Goal: Task Accomplishment & Management: Manage account settings

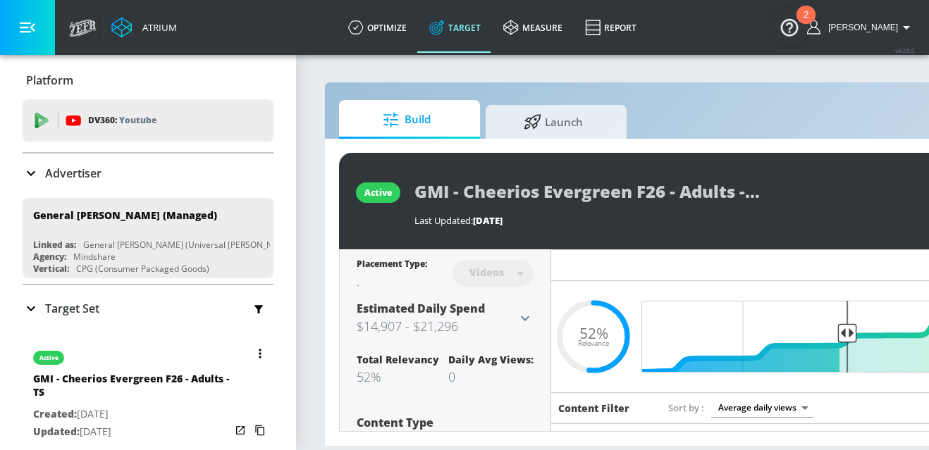
click at [252, 354] on button "button" at bounding box center [260, 354] width 20 height 20
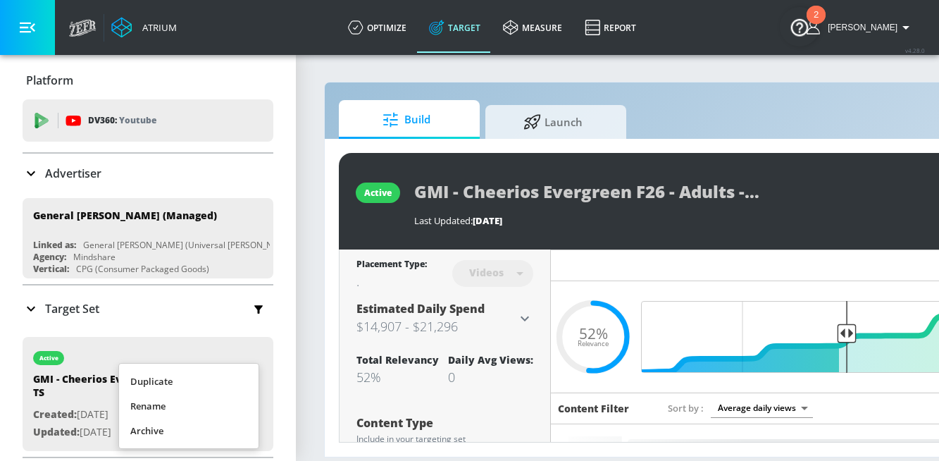
click at [196, 380] on li "Duplicate" at bounding box center [188, 381] width 139 height 25
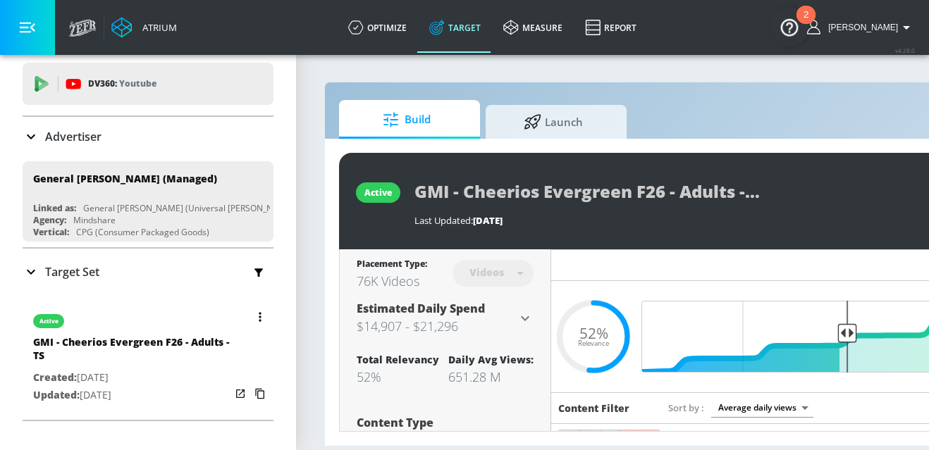
scroll to position [89, 0]
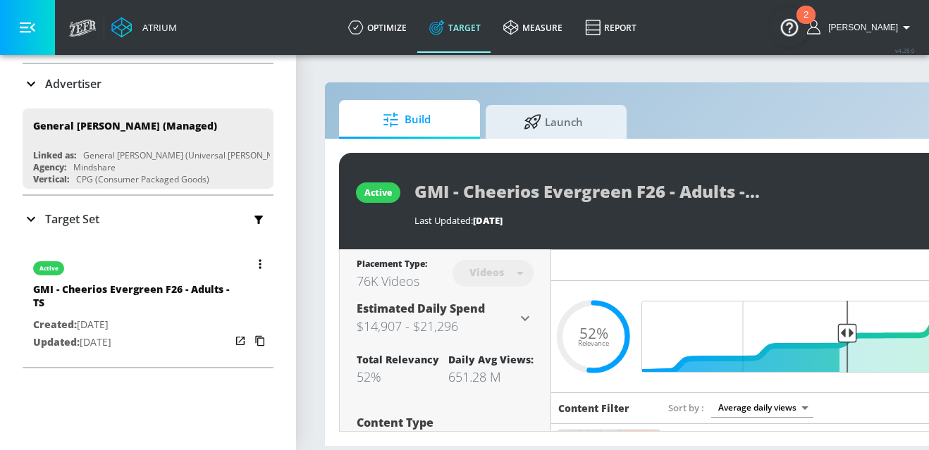
click at [142, 277] on div "active" at bounding box center [131, 264] width 197 height 35
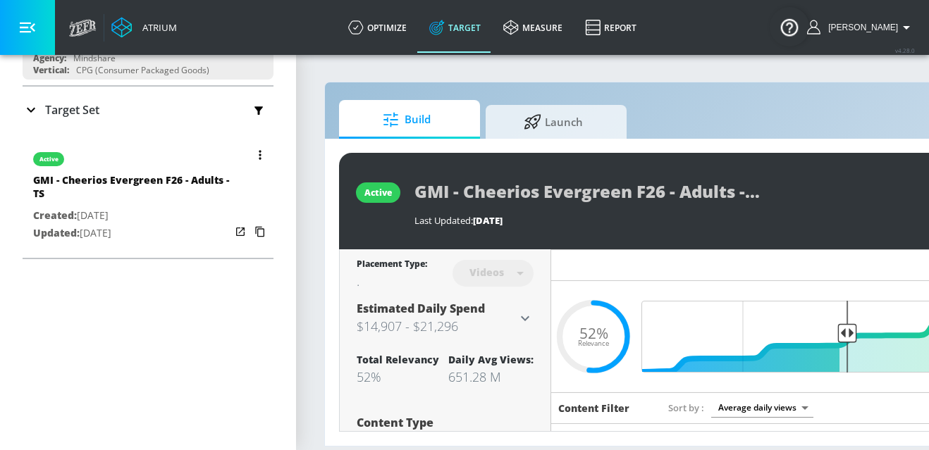
scroll to position [220, 0]
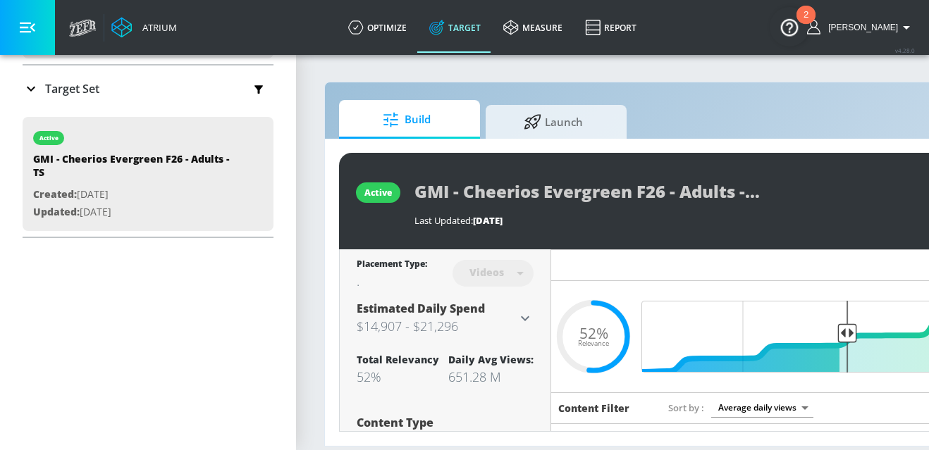
click at [90, 104] on div "Target Set" at bounding box center [148, 89] width 251 height 46
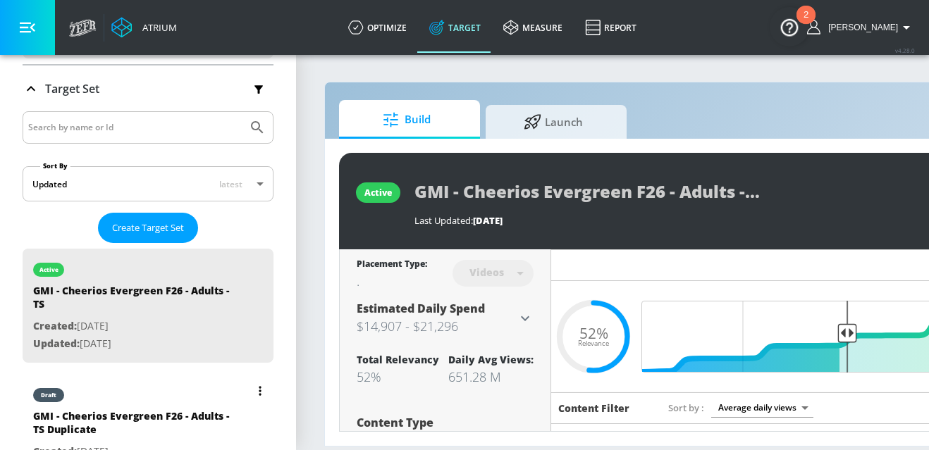
click at [160, 416] on div "GMI - Cheerios Evergreen F26 - Adults - TS Duplicate" at bounding box center [131, 426] width 197 height 34
type input "GMI - Cheerios Evergreen F26 - Adults - TS Duplicate"
type input "0.05"
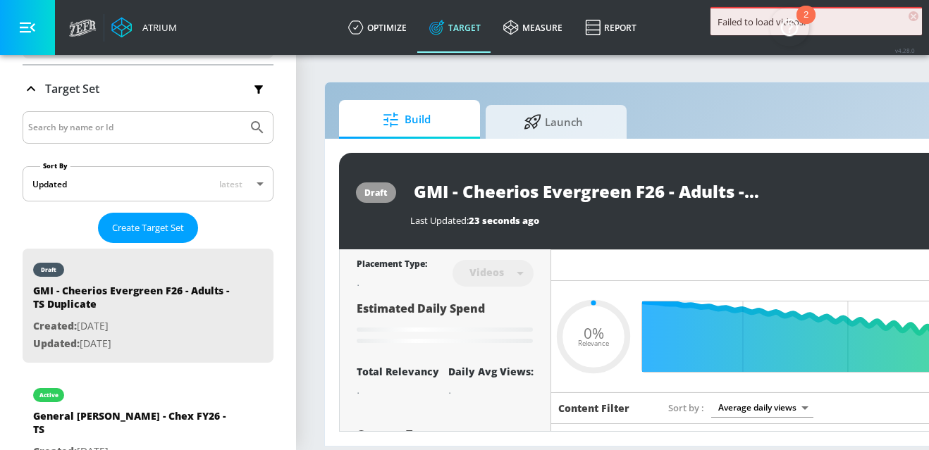
click at [710, 190] on input "GMI - Cheerios Evergreen F26 - Adults - TS Duplicate" at bounding box center [586, 191] width 352 height 32
click at [726, 194] on input "GMI - Cheerios Evergreen F26 - Adults - TS Duplicate" at bounding box center [586, 191] width 352 height 32
type input "GMI - Cheerios Evergreen F26 - Adults - TS"
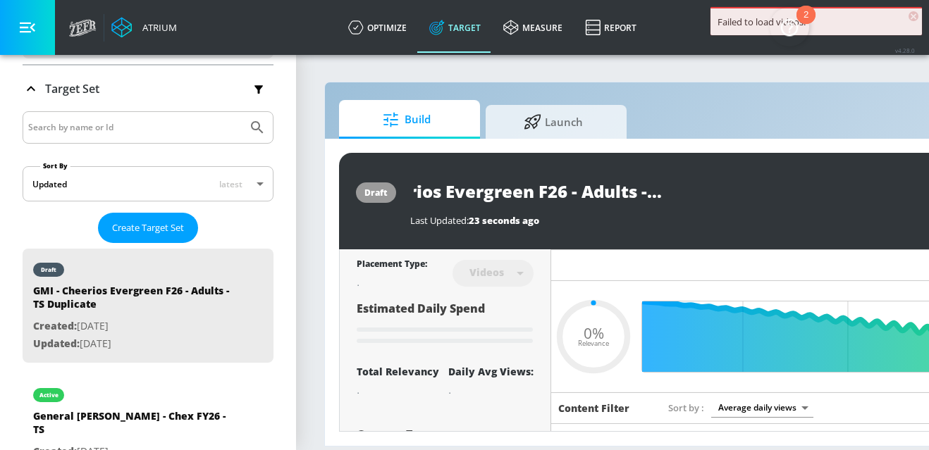
type input "0.05"
click at [690, 185] on input "GMI - Cheerios Evergreen F26 - Adults - TS" at bounding box center [561, 191] width 302 height 32
type input "GMI - Cheerios Evergreen F26 - Adults - CTS"
type input "0.05"
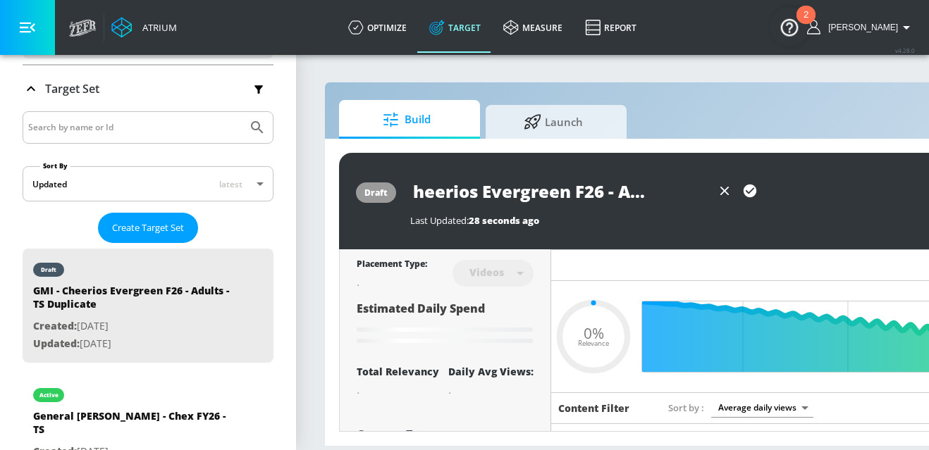
type input "GMI - Cheerios Evergreen F26 - Adults - CTTS"
type input "0.05"
type input "GMI - Cheerios Evergreen F26 - Adults - CT TS"
type input "0.05"
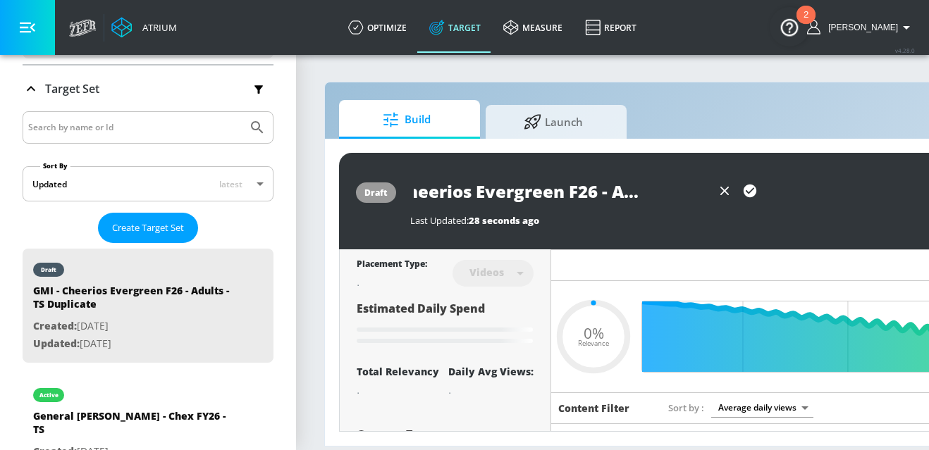
click at [681, 191] on input "GMI - Cheerios Evergreen F26 - Adults - CT TS" at bounding box center [561, 191] width 302 height 32
click at [680, 191] on input "GMI - Cheerios Evergreen F26 - Adults - CT TS" at bounding box center [561, 191] width 302 height 32
type input "GMI - Cheerios Evergreen F26 - Adults - CT TS"
click at [740, 194] on button "button" at bounding box center [749, 190] width 25 height 25
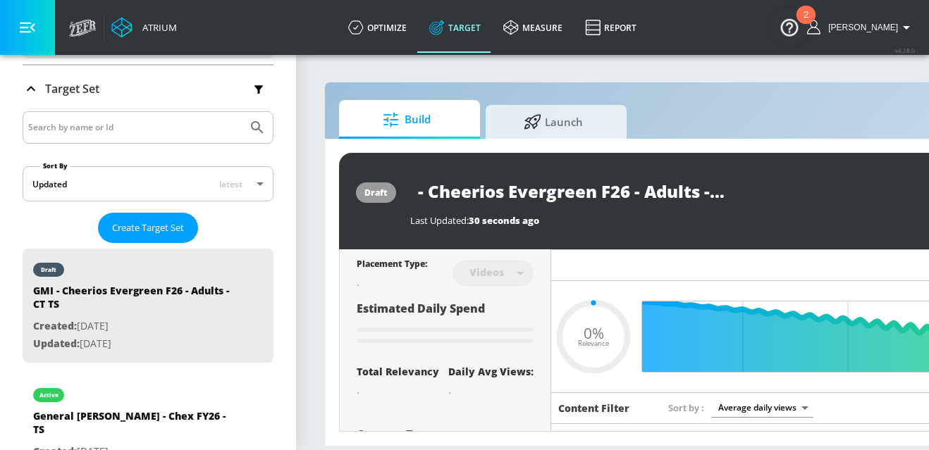
scroll to position [0, 0]
type input "0.05"
click at [575, 192] on input "GMI - Cheerios Evergreen F26 - Adults - CT TS" at bounding box center [586, 191] width 352 height 32
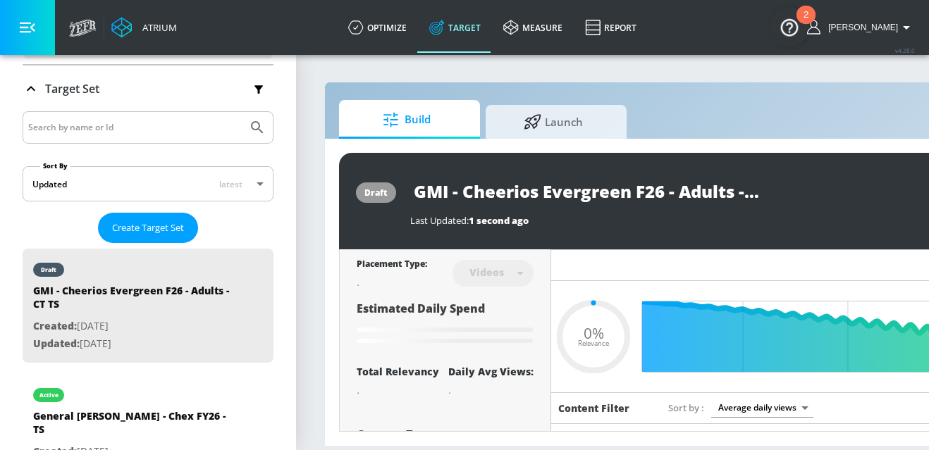
type input "GMI - Cheerios Evergreen F26 - Adults - TS Duplicate"
type input "0.52"
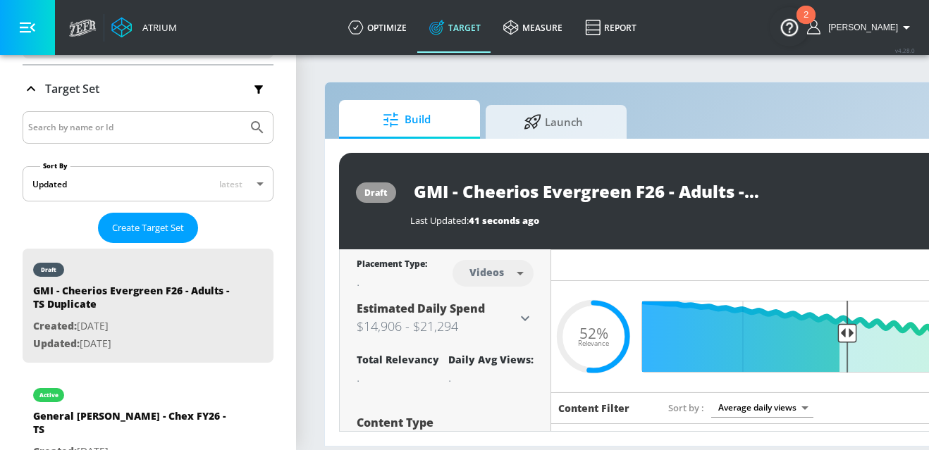
click at [485, 277] on body "Atrium optimize Target measure Report optimize Target measure Report v 4.28.0 […" at bounding box center [464, 225] width 929 height 450
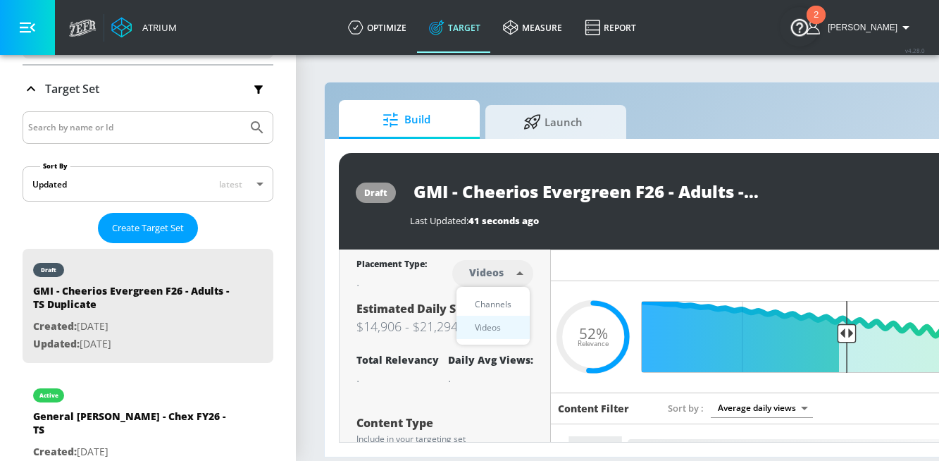
click at [484, 306] on div "Channels" at bounding box center [493, 304] width 51 height 15
type input "channels"
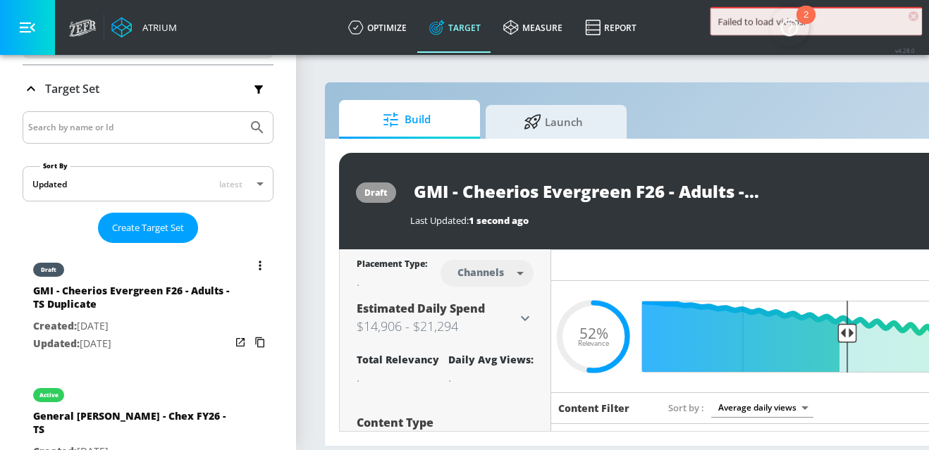
click at [172, 287] on div "GMI - Cheerios Evergreen F26 - Adults - TS Duplicate" at bounding box center [131, 301] width 197 height 34
click at [250, 269] on button "list of Target Set" at bounding box center [260, 266] width 20 height 20
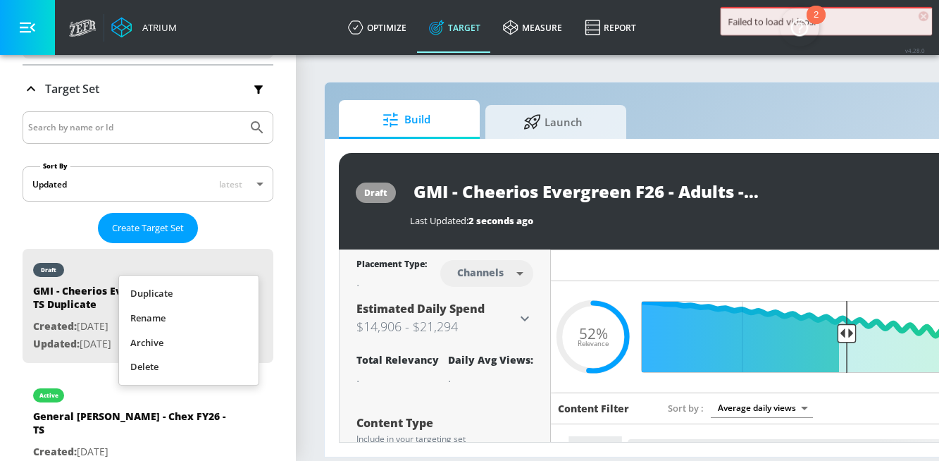
click at [178, 322] on li "Rename" at bounding box center [188, 318] width 139 height 25
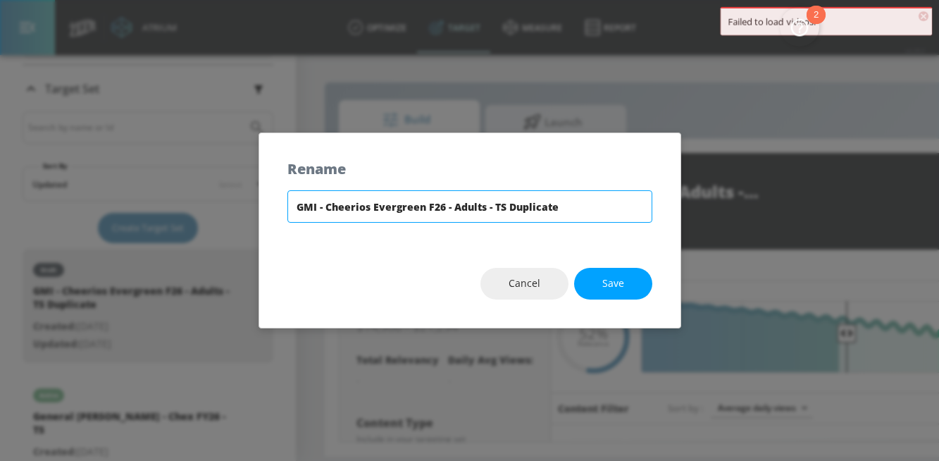
click at [519, 194] on input "GMI - Cheerios Evergreen F26 - Adults - TS Duplicate" at bounding box center [469, 206] width 365 height 32
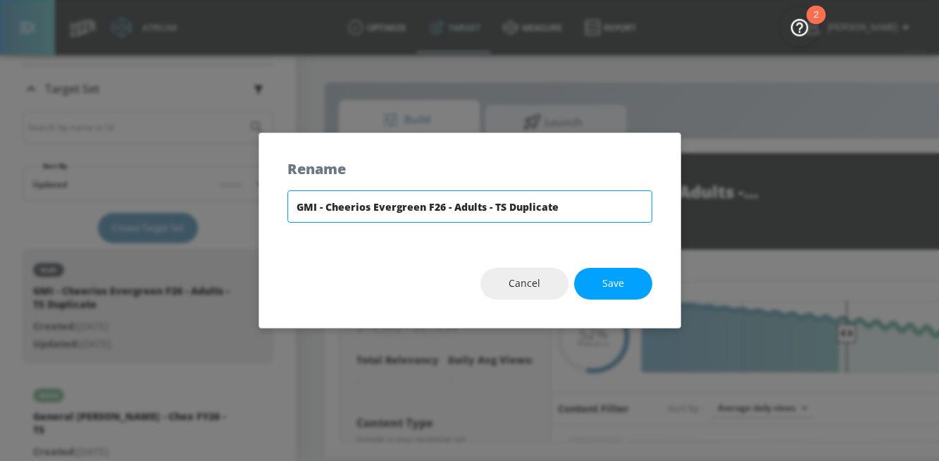
click at [519, 209] on input "GMI - Cheerios Evergreen F26 - Adults - TS Duplicate" at bounding box center [469, 206] width 365 height 32
click at [519, 210] on input "GMI - Cheerios Evergreen F26 - Adults - TS Duplicate" at bounding box center [469, 206] width 365 height 32
click at [492, 201] on input "GMI - Cheerios Evergreen F26 - Adults - TS" at bounding box center [469, 206] width 365 height 32
type input "GMI - Cheerios Evergreen F26 - Adults - CT TS"
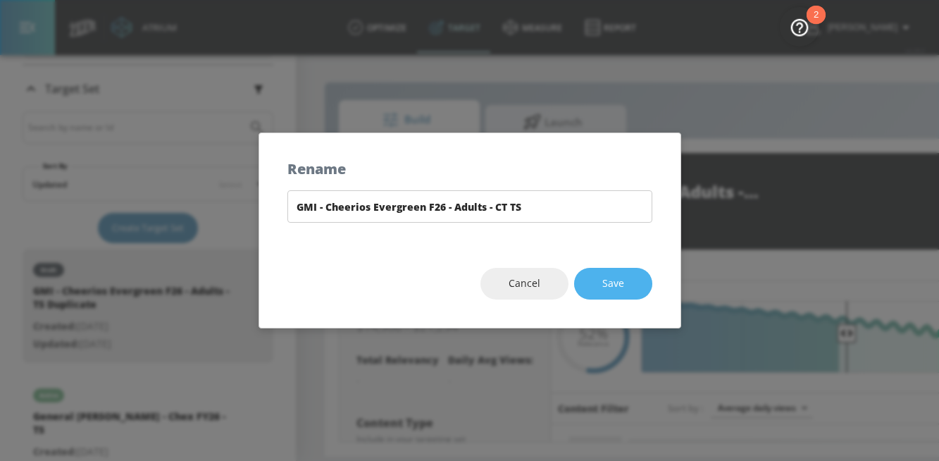
click at [619, 278] on span "Save" at bounding box center [613, 284] width 22 height 18
type input "GMI - Cheerios Evergreen F26 - Adults - CT TS"
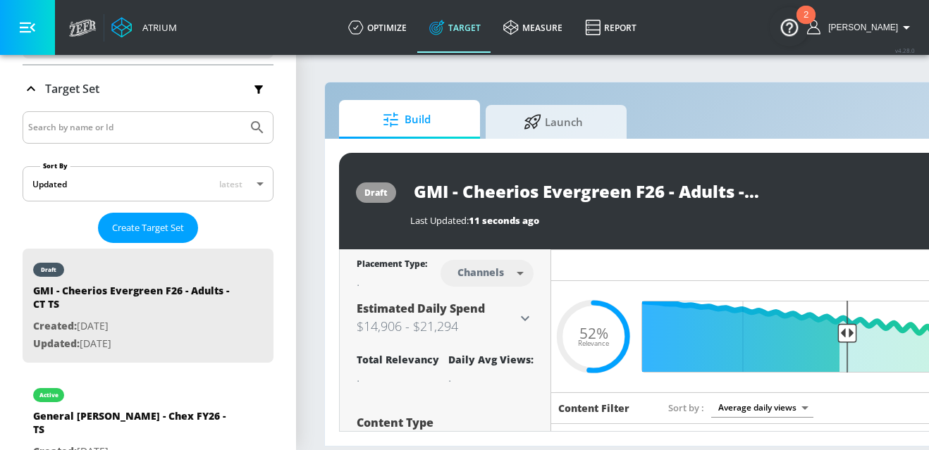
scroll to position [0, 268]
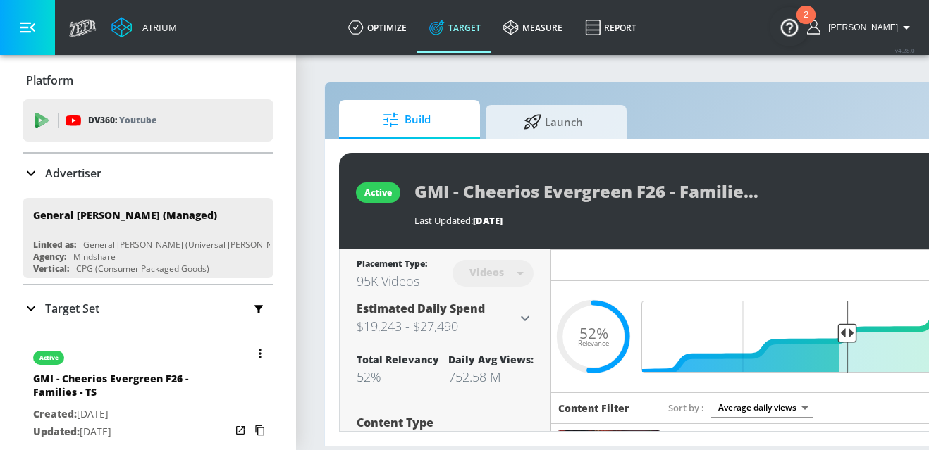
click at [259, 351] on icon "button" at bounding box center [260, 354] width 3 height 10
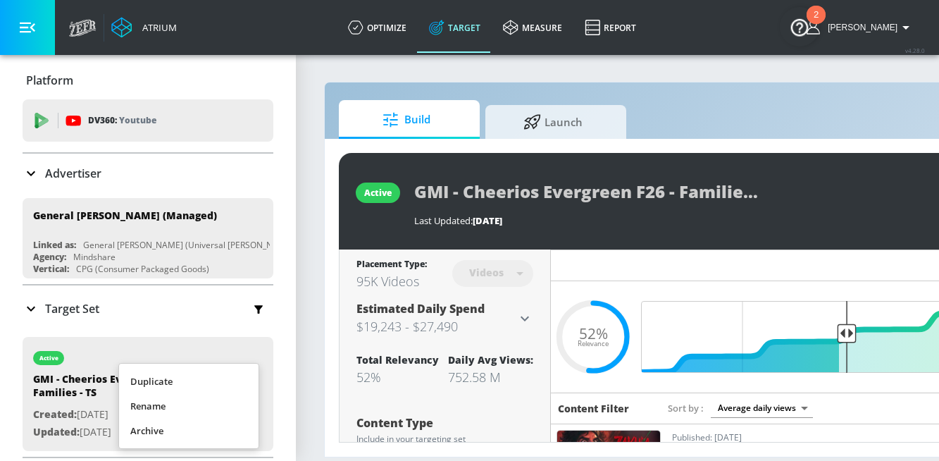
click at [212, 380] on li "Duplicate" at bounding box center [188, 381] width 139 height 25
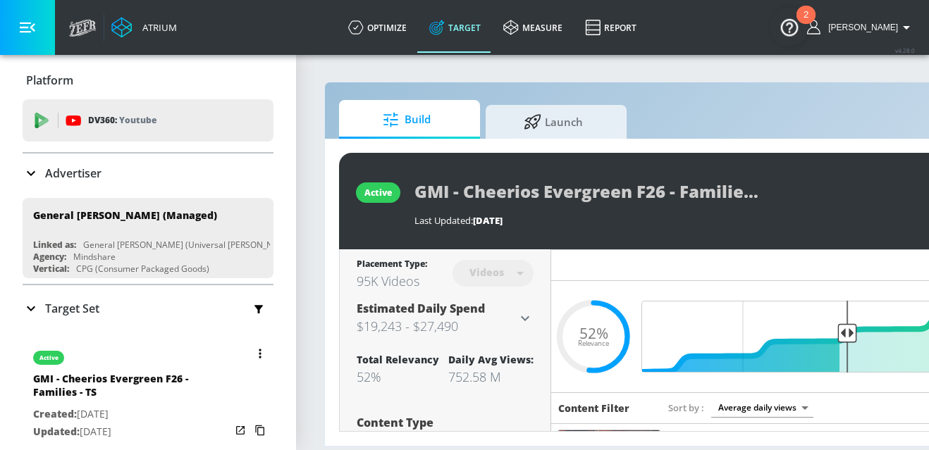
scroll to position [223, 0]
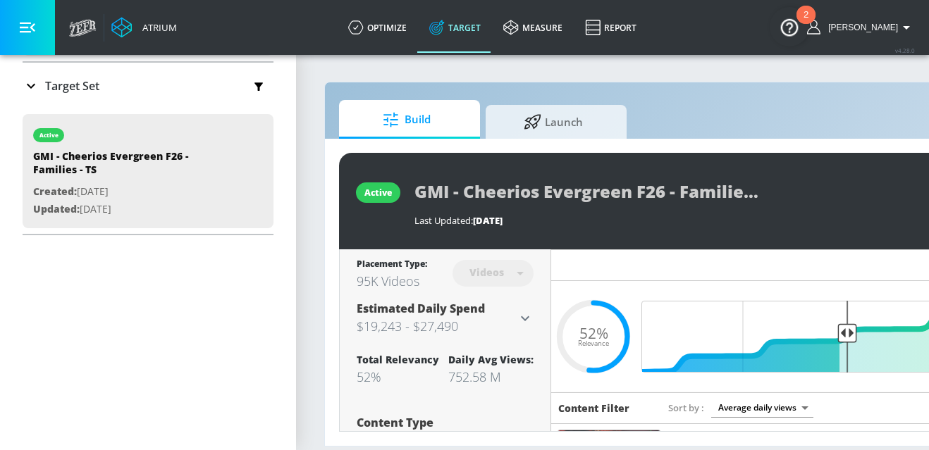
click at [76, 89] on p "Target Set" at bounding box center [72, 85] width 54 height 15
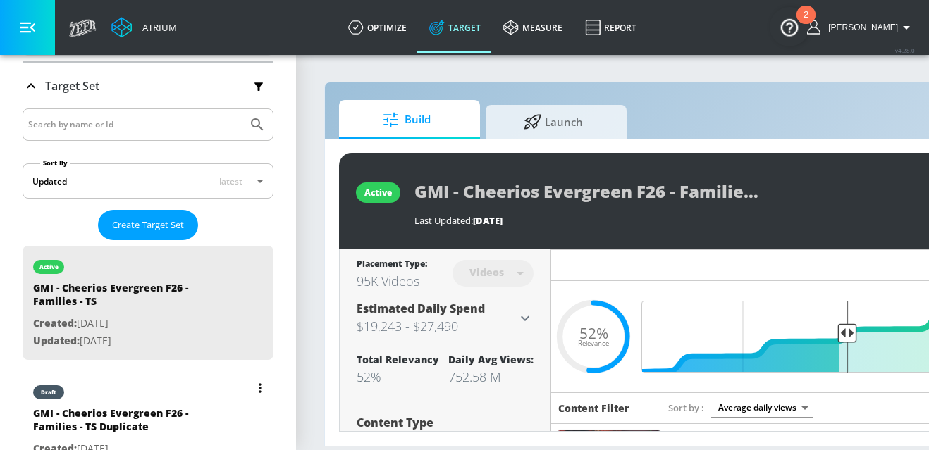
click at [99, 384] on div "draft" at bounding box center [131, 388] width 197 height 35
type input "GMI - Cheerios Evergreen F26 - Families - TS Duplicate"
type input "0.05"
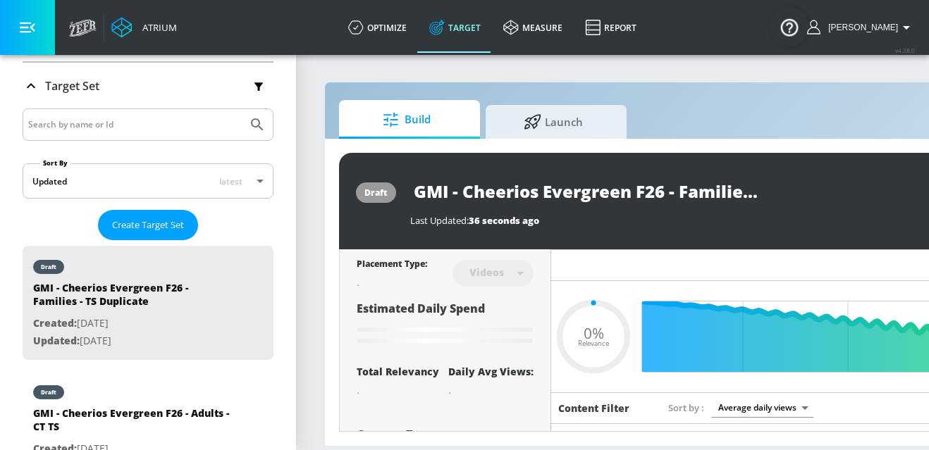
click at [718, 188] on input "GMI - Cheerios Evergreen F26 - Families - TS Duplicate" at bounding box center [586, 191] width 352 height 32
click at [731, 190] on input "GMI - Cheerios Evergreen F26 - Families - TS Duplicate" at bounding box center [586, 191] width 352 height 32
type input "GMI - Cheerios Evergreen F26 - Families - TS"
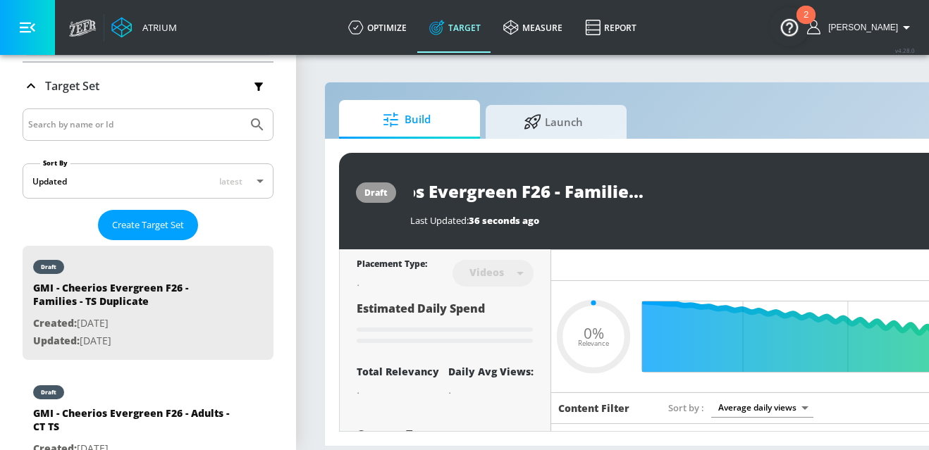
type input "0.05"
click at [689, 187] on input "GMI - Cheerios Evergreen F26 - Families - TS" at bounding box center [561, 191] width 302 height 32
type input "GMI - Cheerios Evergreen F26 - Families - CTS"
type input "0.05"
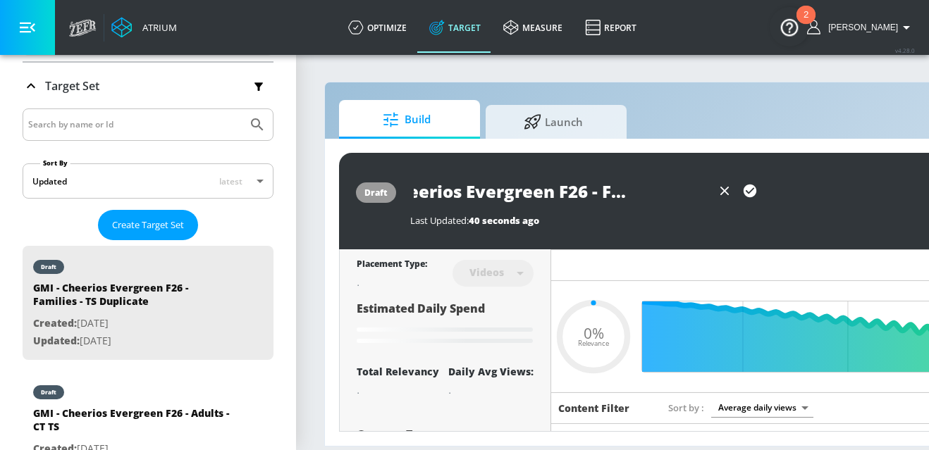
type input "GMI - Cheerios Evergreen F26 - Families - CTTS"
type input "0.05"
type input "GMI - Cheerios Evergreen F26 - Families - CT TS"
type input "0.05"
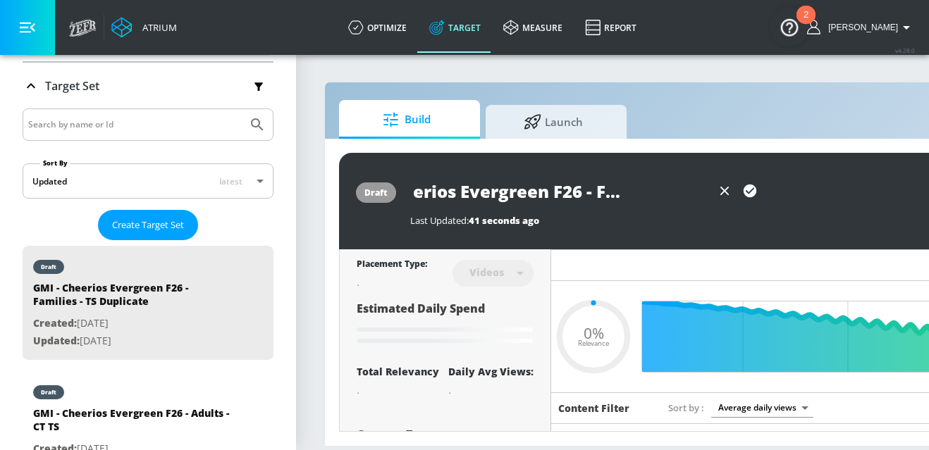
type input "GMI - Cheerios Evergreen F26 - Families - CT TS"
click at [750, 190] on icon "button" at bounding box center [749, 190] width 15 height 15
click at [693, 194] on input "GMI - Cheerios Evergreen F26 - Families - CT TS" at bounding box center [586, 191] width 352 height 32
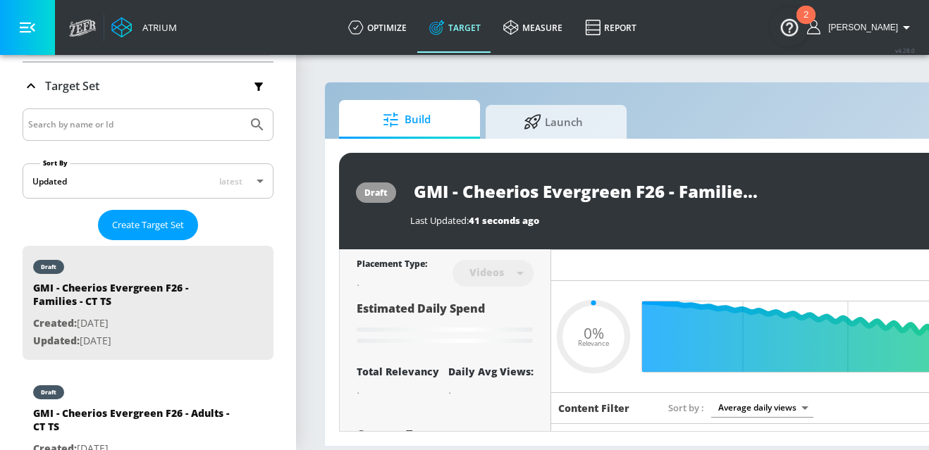
click at [693, 194] on input "GMI - Cheerios Evergreen F26 - Families - CT TS" at bounding box center [586, 191] width 352 height 32
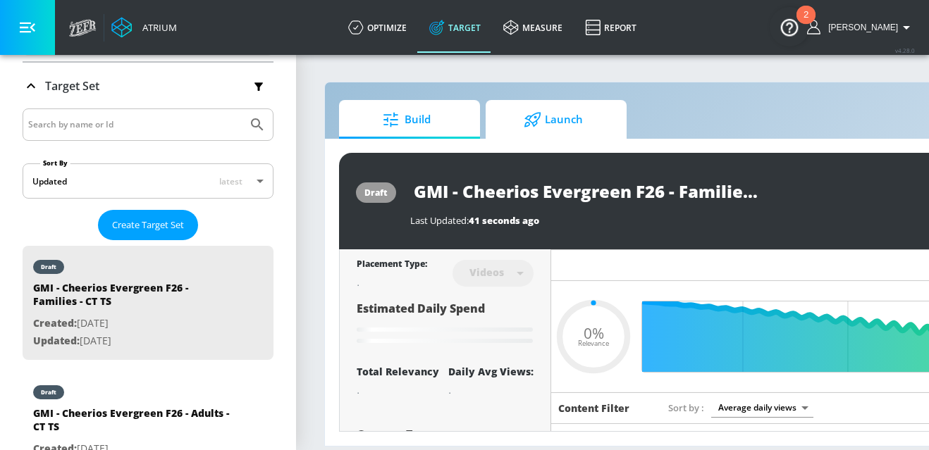
type input "0.05"
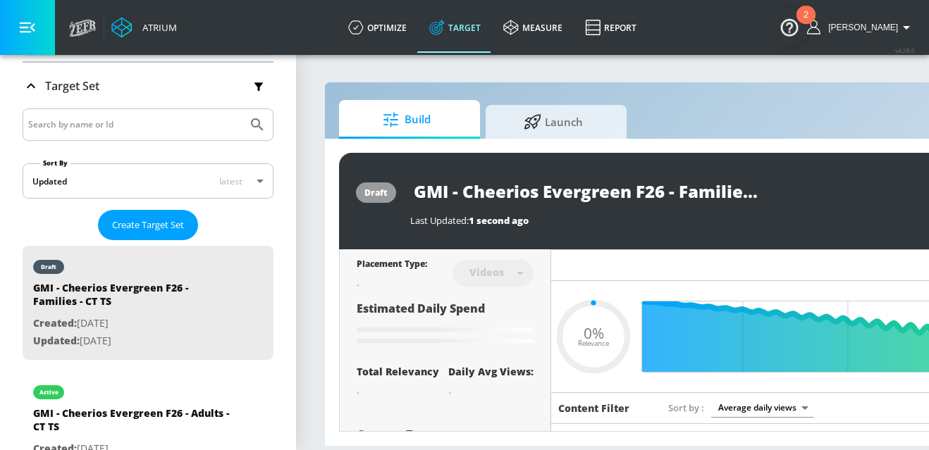
type input "GMI - Cheerios Evergreen F26 - Families - TS Duplicate"
type input "0.52"
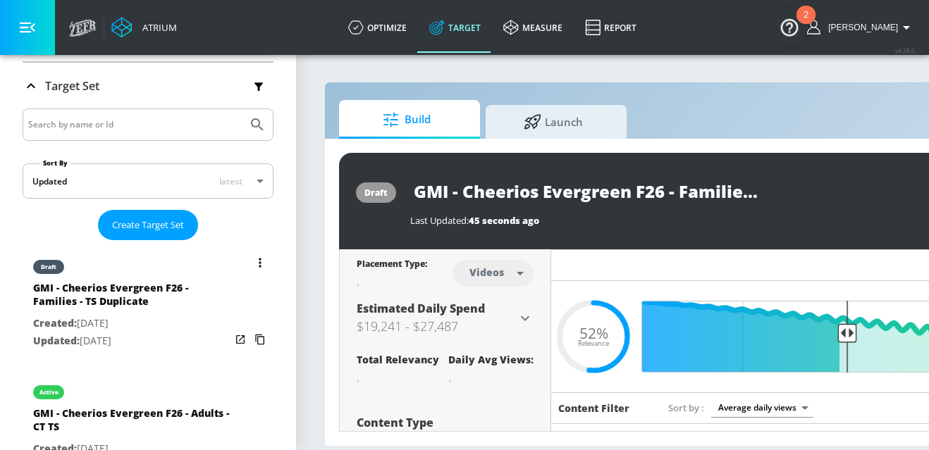
click at [252, 261] on button "list of Target Set" at bounding box center [260, 263] width 20 height 20
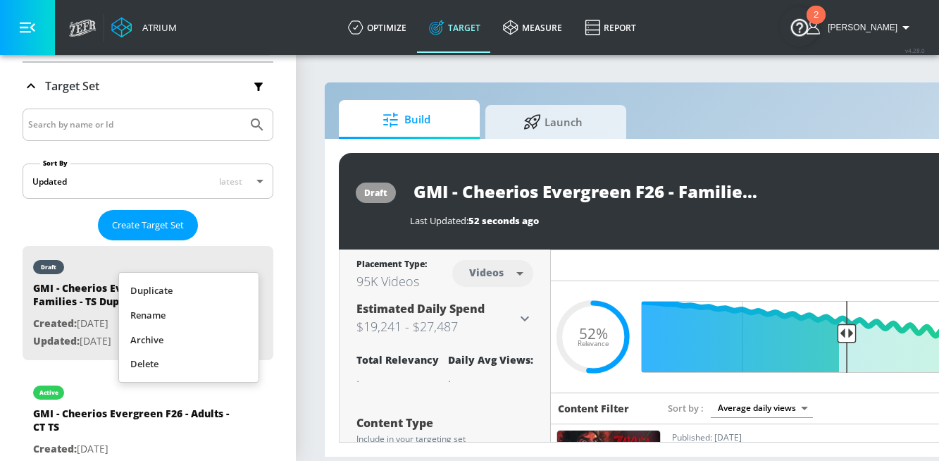
click at [226, 311] on li "Rename" at bounding box center [188, 315] width 139 height 25
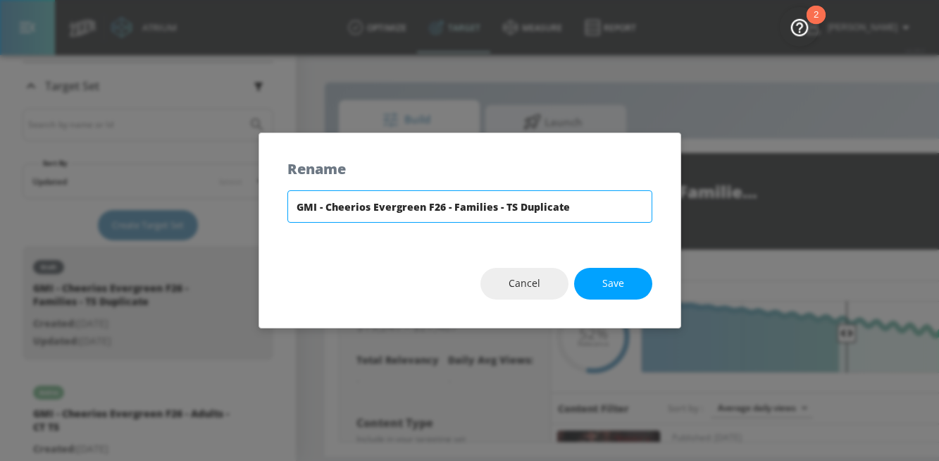
click at [545, 209] on input "GMI - Cheerios Evergreen F26 - Families - TS Duplicate" at bounding box center [469, 206] width 365 height 32
click at [501, 204] on input "GMI - Cheerios Evergreen F26 - Families - TS" at bounding box center [469, 206] width 365 height 32
click at [541, 211] on input "GMI - Cheerios Evergreen F26 - Families - CT TS" at bounding box center [469, 206] width 365 height 32
type input "GMI - Cheerios Evergreen F26 - Families - CT TS"
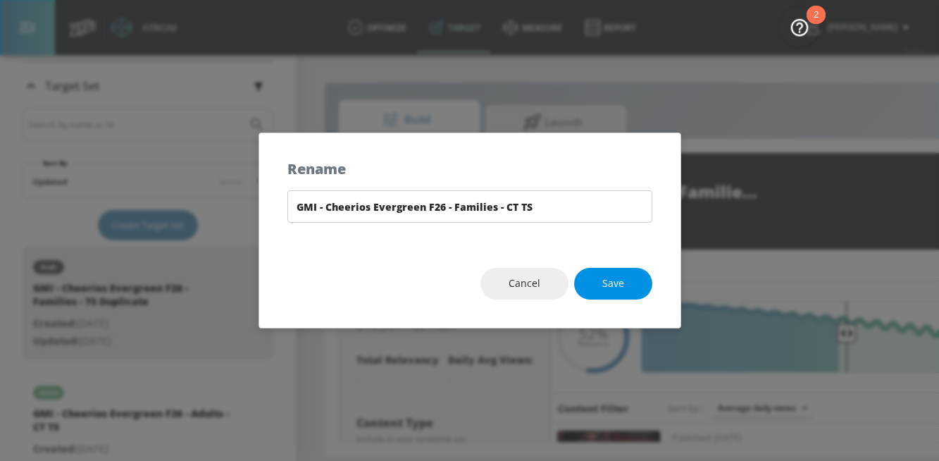
click at [615, 280] on span "Save" at bounding box center [613, 284] width 22 height 18
type input "GMI - Cheerios Evergreen F26 - Families - CT TS"
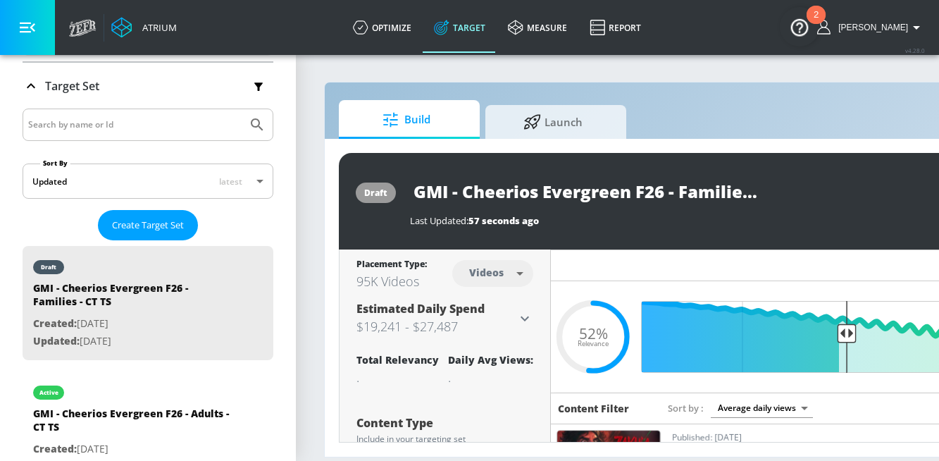
click at [498, 276] on body "Atrium optimize Target measure Report optimize Target measure Report v 4.28.0 E…" at bounding box center [469, 230] width 939 height 461
click at [480, 308] on div "Channels" at bounding box center [493, 304] width 51 height 15
type input "channels"
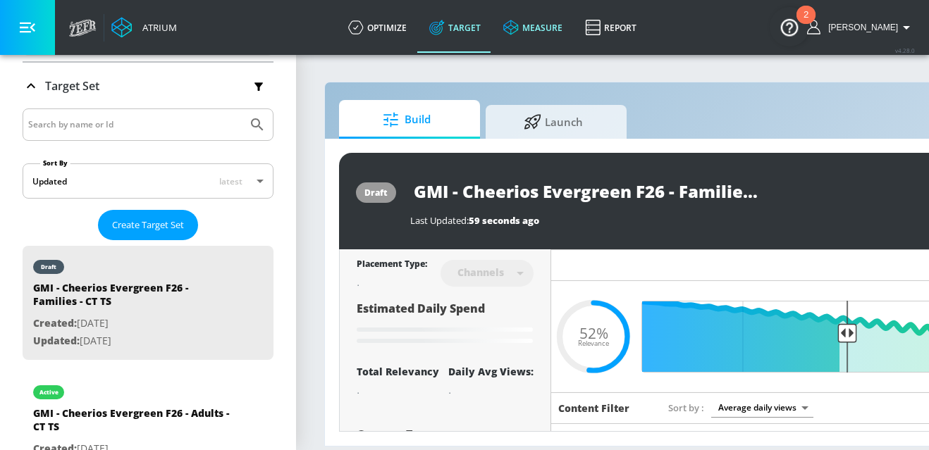
type input "GMI - Cheerios Evergreen F26 - Families - TS Duplicate"
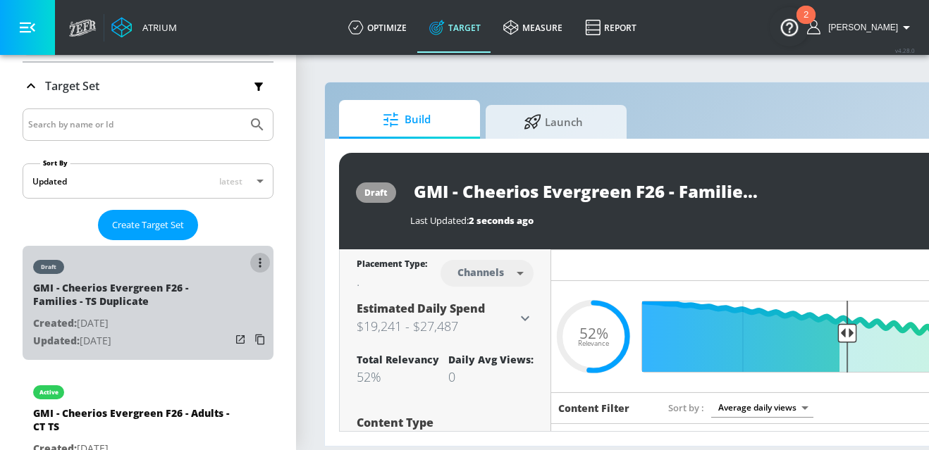
click at [251, 257] on button "list of Target Set" at bounding box center [260, 263] width 20 height 20
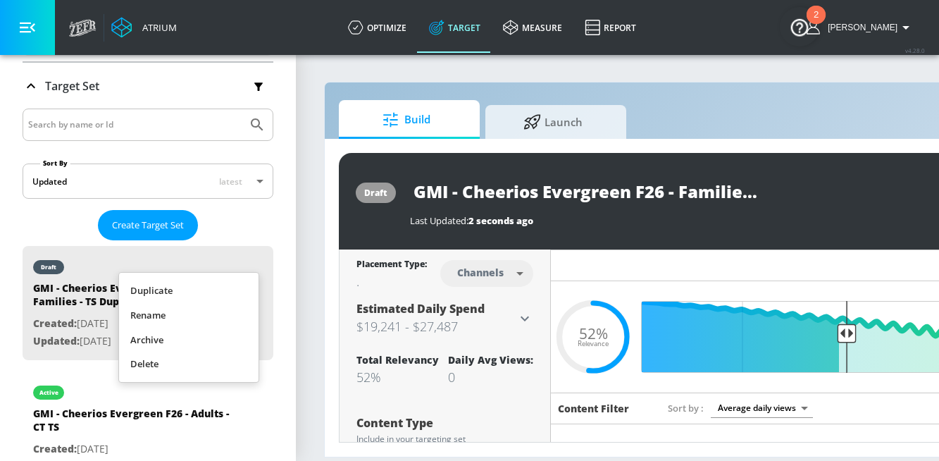
click at [196, 310] on li "Rename" at bounding box center [188, 315] width 139 height 25
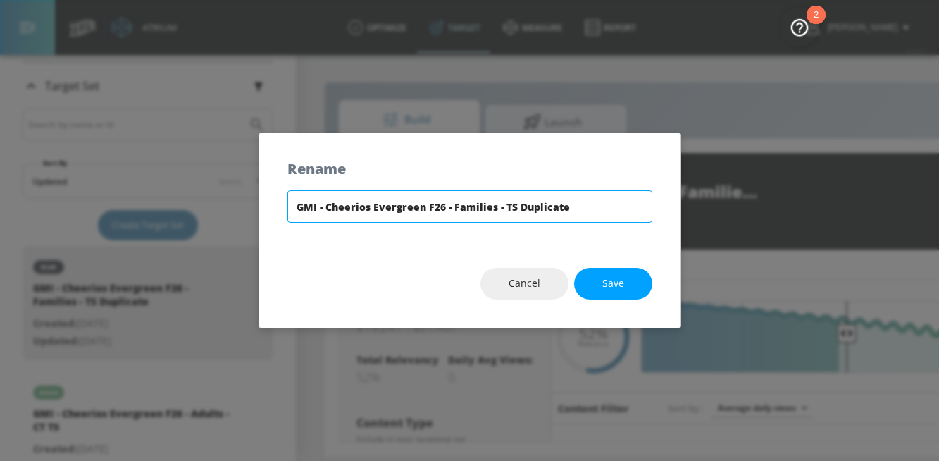
click at [531, 213] on input "GMI - Cheerios Evergreen F26 - Families - TS Duplicate" at bounding box center [469, 206] width 365 height 32
click at [531, 212] on input "GMI - Cheerios Evergreen F26 - Families - TS Duplicate" at bounding box center [469, 206] width 365 height 32
click at [502, 202] on input "GMI - Cheerios Evergreen F26 - Families - TS" at bounding box center [469, 206] width 365 height 32
click at [532, 204] on input "GMI - Cheerios Evergreen F26 - Families - CT TS" at bounding box center [469, 206] width 365 height 32
type input "GMI - Cheerios Evergreen F26 - Families - CT TS"
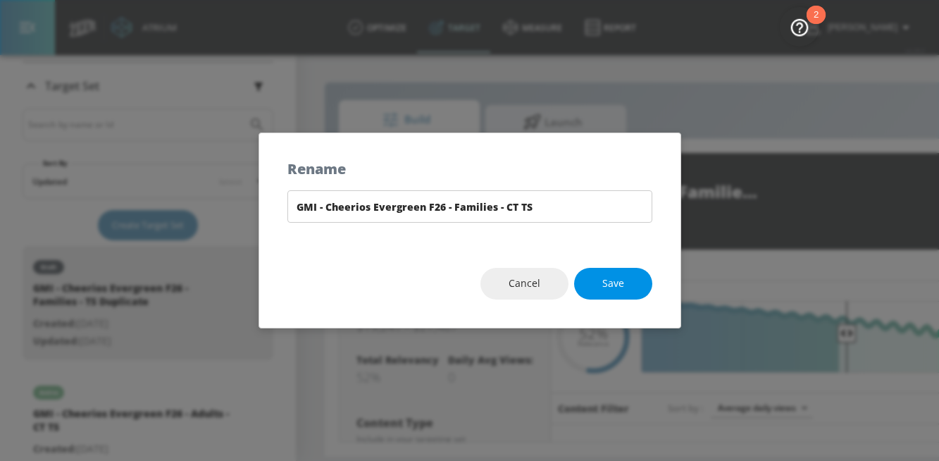
click at [633, 271] on button "Save" at bounding box center [613, 284] width 78 height 32
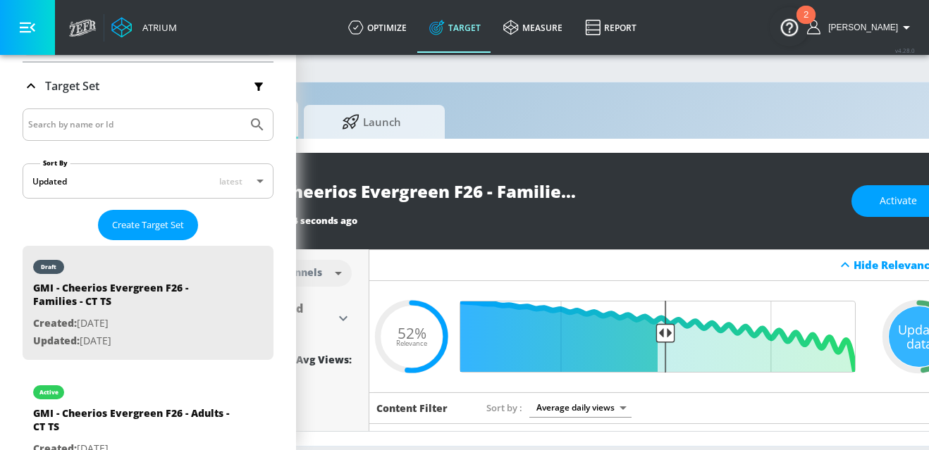
scroll to position [0, 268]
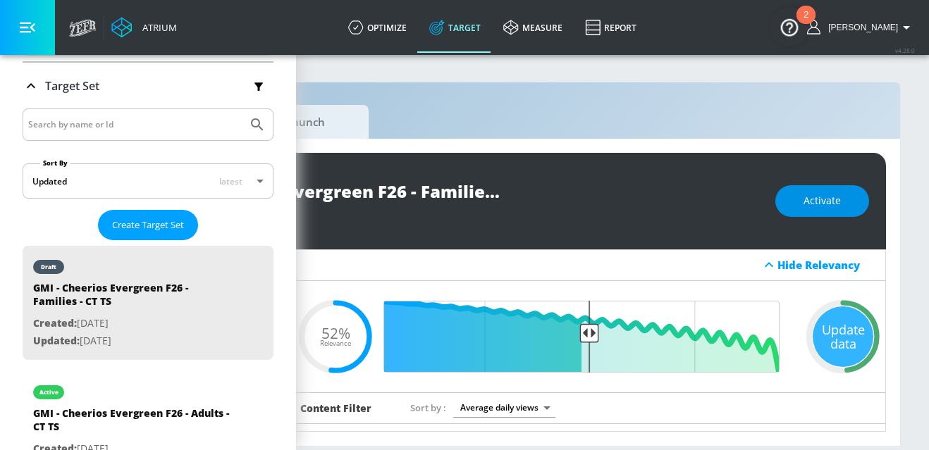
click at [814, 204] on span "Activate" at bounding box center [821, 201] width 37 height 18
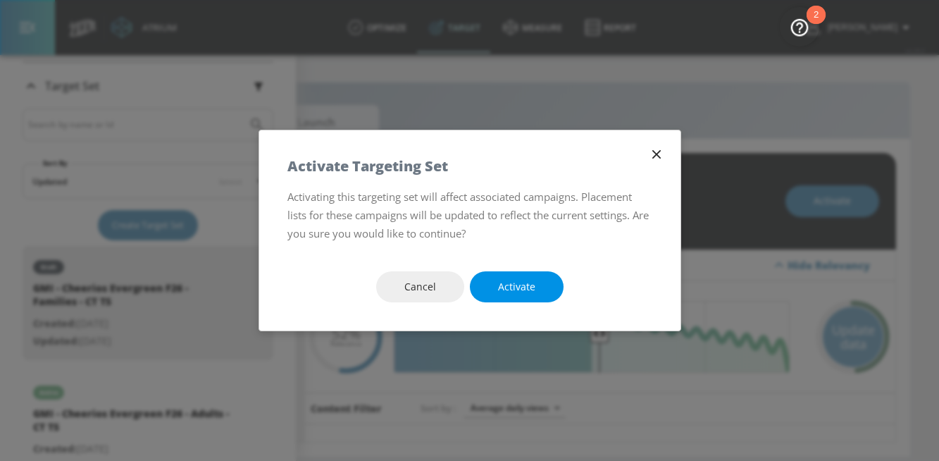
click at [500, 280] on span "Activate" at bounding box center [516, 287] width 37 height 18
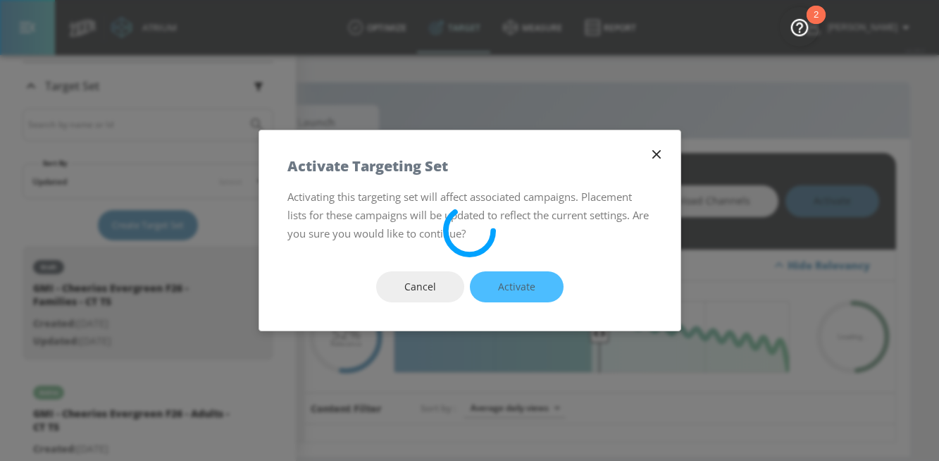
type input "GMI - Cheerios Evergreen F26 - Families - TS Duplicate"
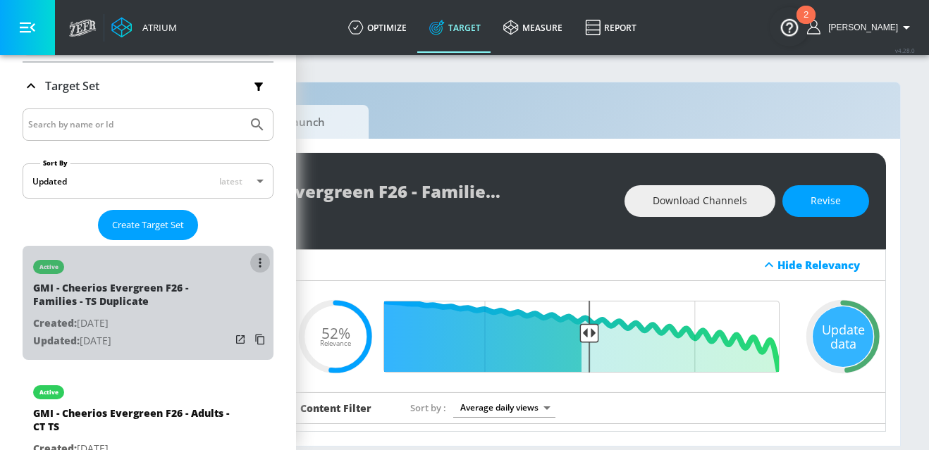
click at [250, 255] on button "list of Target Set" at bounding box center [260, 263] width 20 height 20
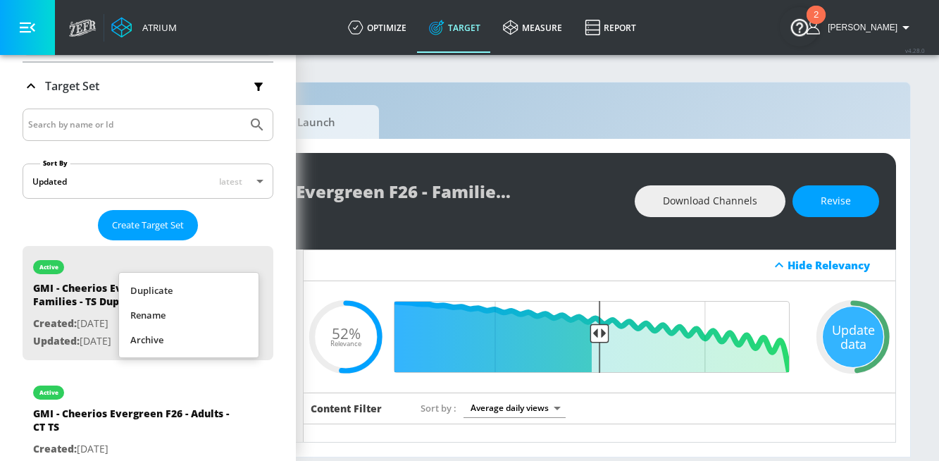
click at [228, 309] on li "Rename" at bounding box center [188, 315] width 139 height 25
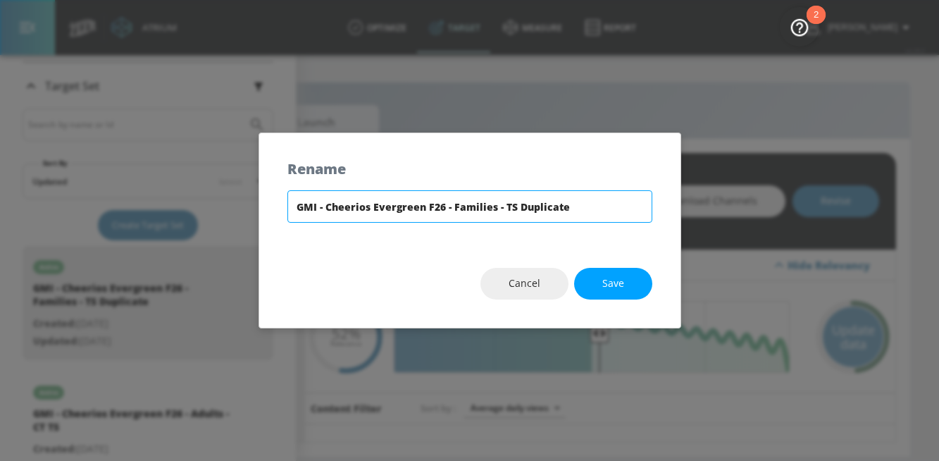
click at [526, 209] on input "GMI - Cheerios Evergreen F26 - Families - TS Duplicate" at bounding box center [469, 206] width 365 height 32
click at [525, 209] on input "GMI - Cheerios Evergreen F26 - Families - TS Duplicate" at bounding box center [469, 206] width 365 height 32
click at [502, 204] on input "GMI - Cheerios Evergreen F26 - Families - TS" at bounding box center [469, 206] width 365 height 32
click at [549, 204] on input "GMI - Cheerios Evergreen F26 - Families - CT TS" at bounding box center [469, 206] width 365 height 32
type input "GMI - Cheerios Evergreen F26 - Families - CT TS"
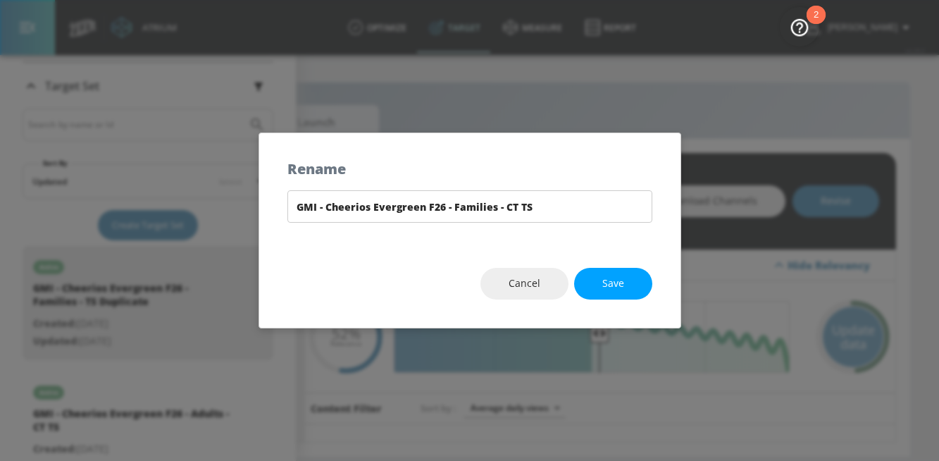
click at [624, 283] on button "Save" at bounding box center [613, 284] width 78 height 32
type input "GMI - Cheerios Evergreen F26 - Families - CT TS"
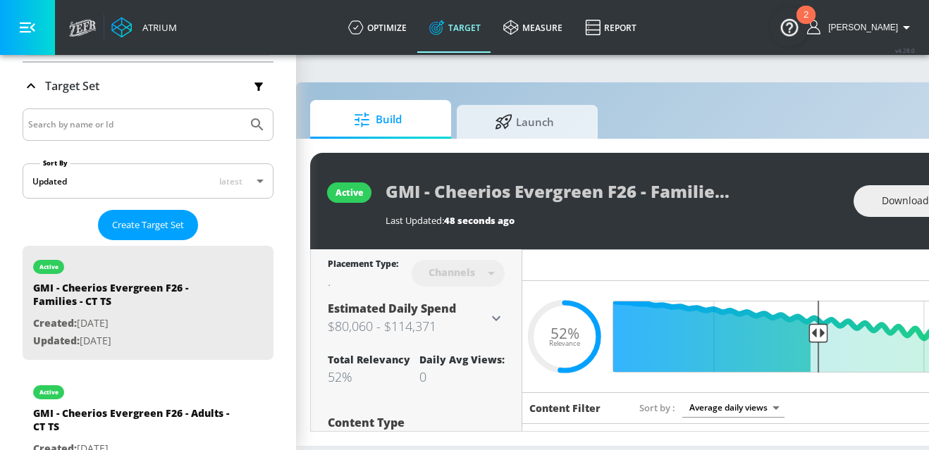
scroll to position [0, 0]
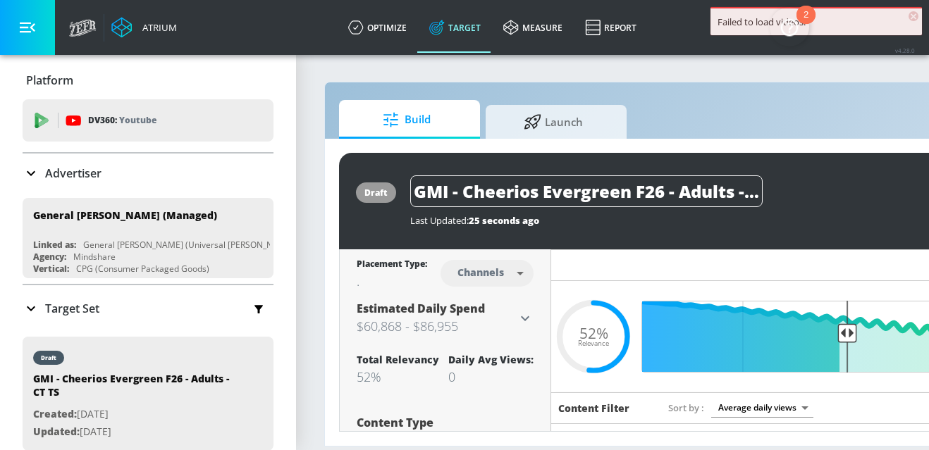
click at [912, 13] on span "×" at bounding box center [913, 16] width 10 height 10
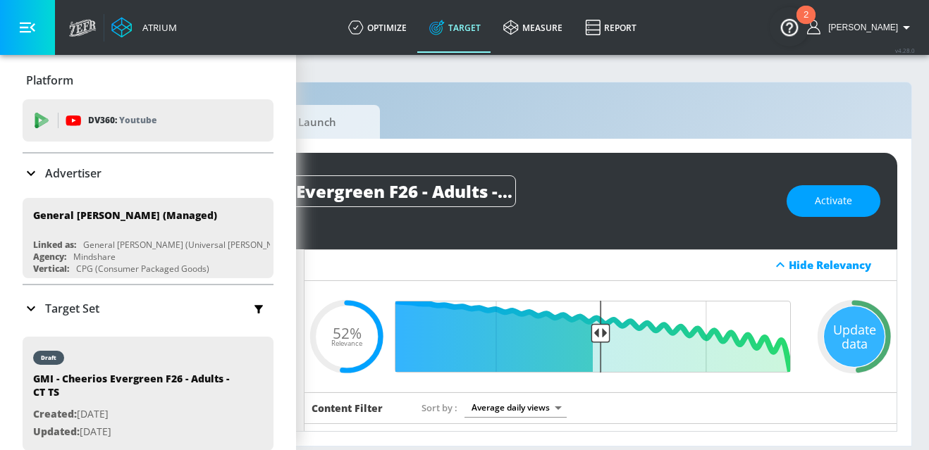
scroll to position [11, 268]
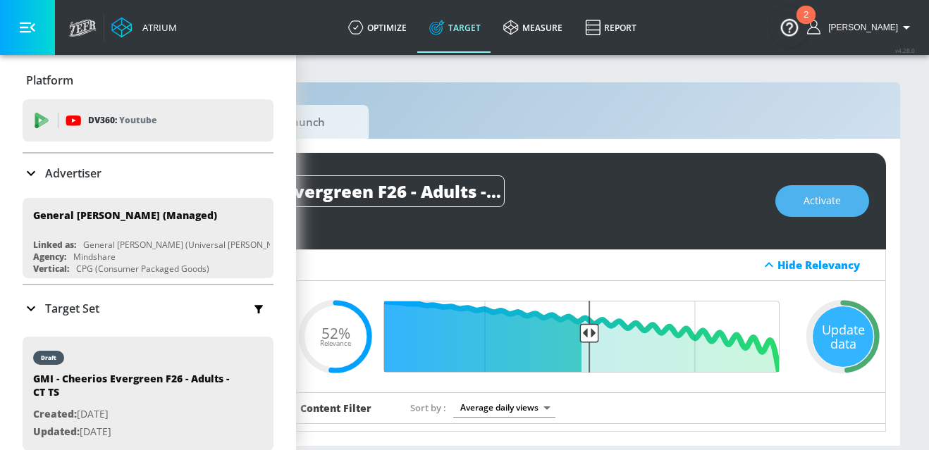
click at [838, 192] on span "Activate" at bounding box center [821, 201] width 37 height 18
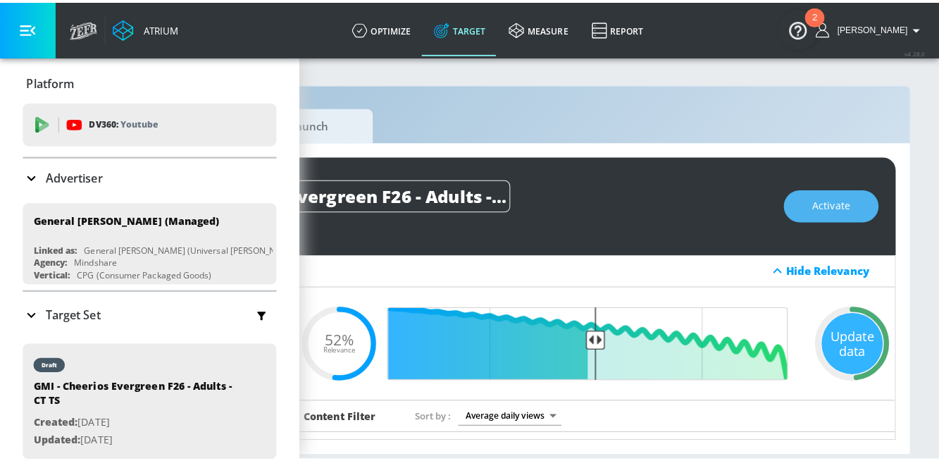
scroll to position [0, 258]
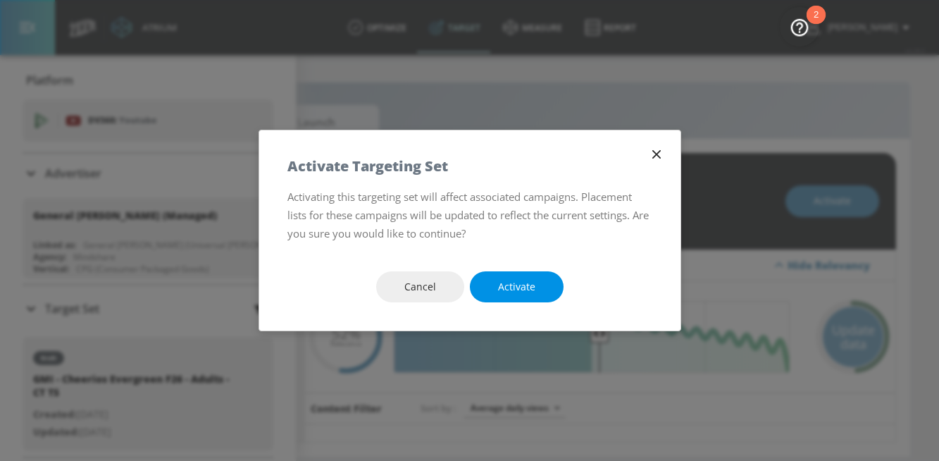
click at [536, 278] on button "Activate" at bounding box center [517, 287] width 94 height 32
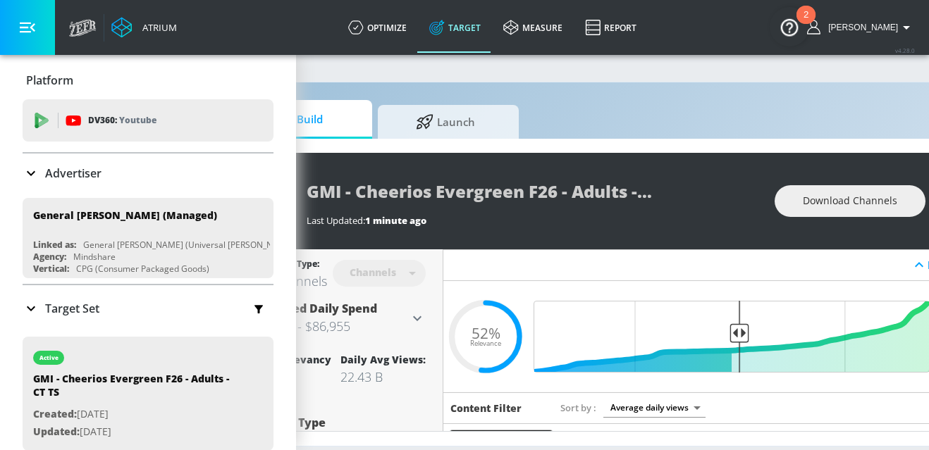
scroll to position [11, 108]
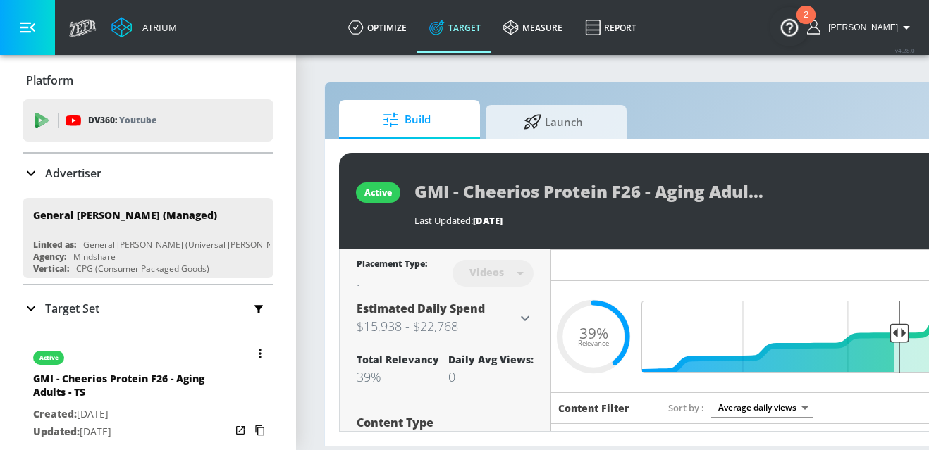
click at [250, 353] on button "button" at bounding box center [260, 354] width 20 height 20
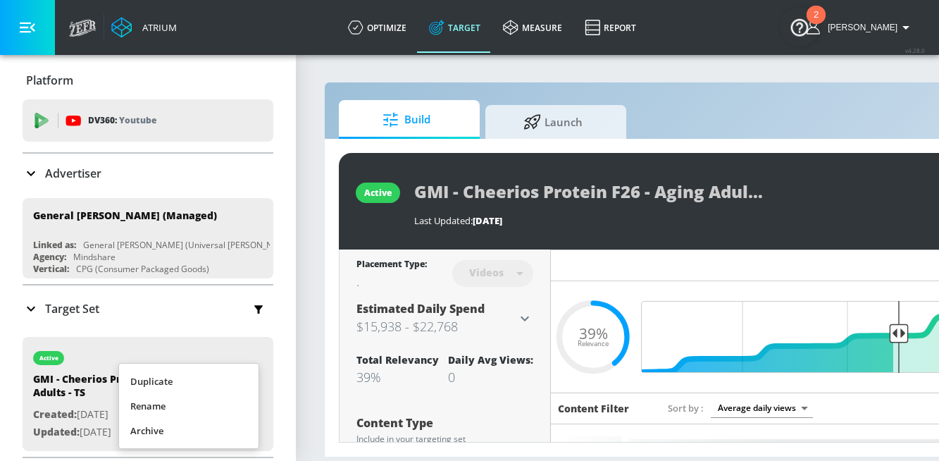
click at [190, 386] on li "Duplicate" at bounding box center [188, 381] width 139 height 25
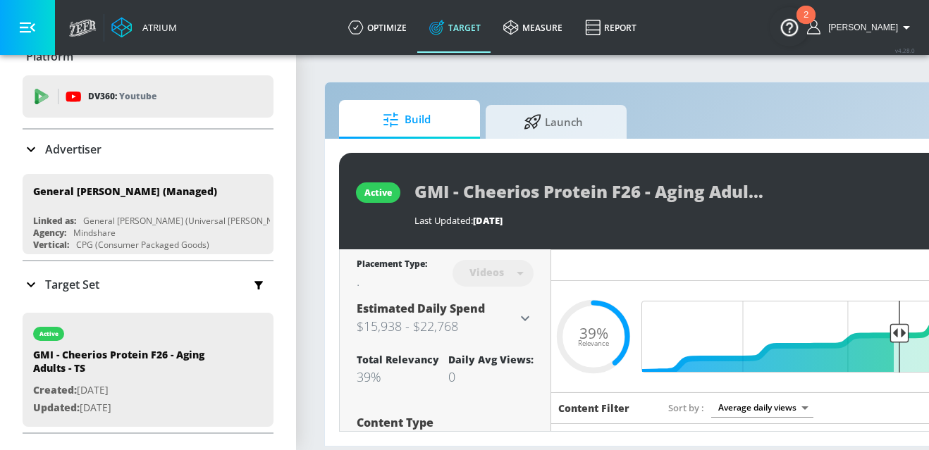
click at [97, 292] on div "Target Set" at bounding box center [148, 285] width 251 height 30
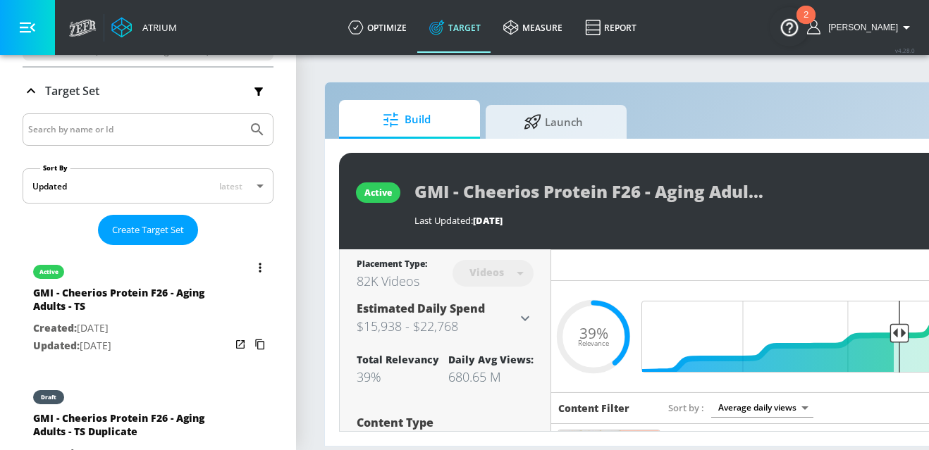
scroll to position [229, 0]
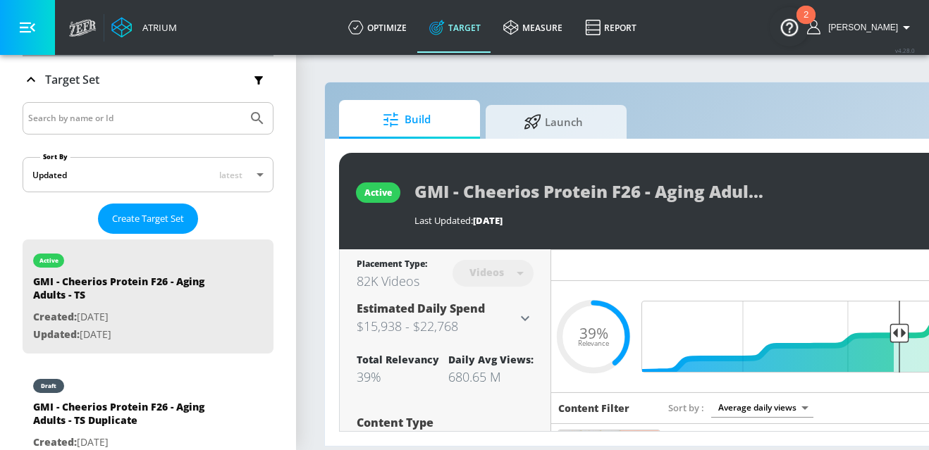
click at [185, 406] on div "GMI - Cheerios Protein F26 - Aging Adults - TS Duplicate" at bounding box center [131, 417] width 197 height 34
type input "GMI - Cheerios Protein F26 - Aging Adults - TS Duplicate"
type input "0.05"
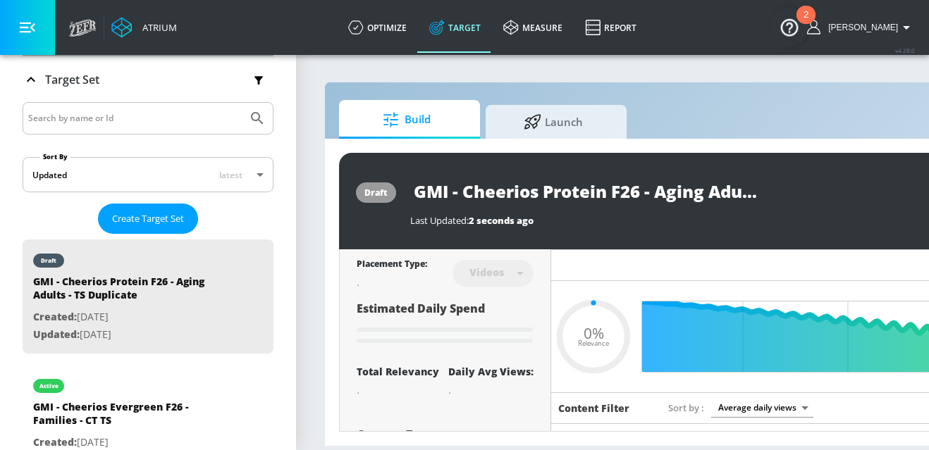
click at [709, 184] on input "GMI - Cheerios Protein F26 - Aging Adults - TS Duplicate" at bounding box center [586, 191] width 352 height 32
click at [708, 185] on input "GMI - Cheerios Protein F26 - Aging Adults - TS Duplicate" at bounding box center [586, 191] width 352 height 32
type input "GMI - Cheerios Protein F26 - Aging Adults - TS"
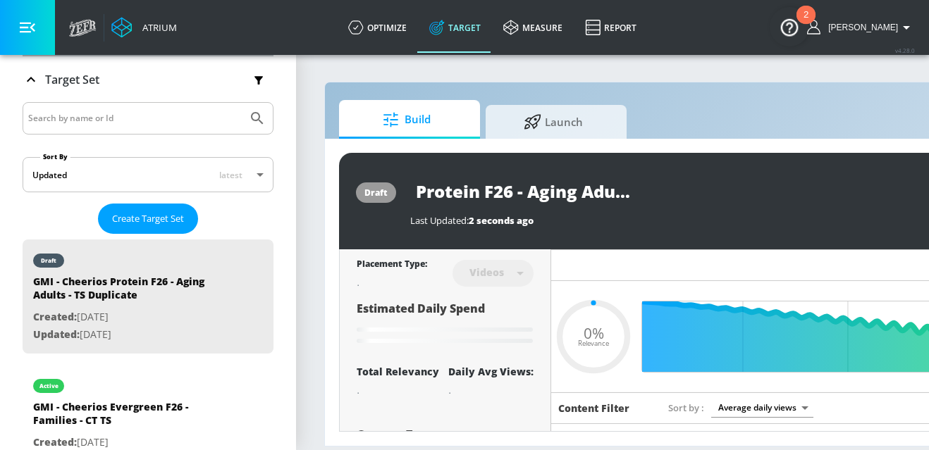
type input "0.05"
click at [688, 185] on input "GMI - Cheerios Protein F26 - Aging Adults - TS" at bounding box center [561, 191] width 302 height 32
type input "GMI - Cheerios Protein F26 - Aging Adults - CTS"
type input "0.05"
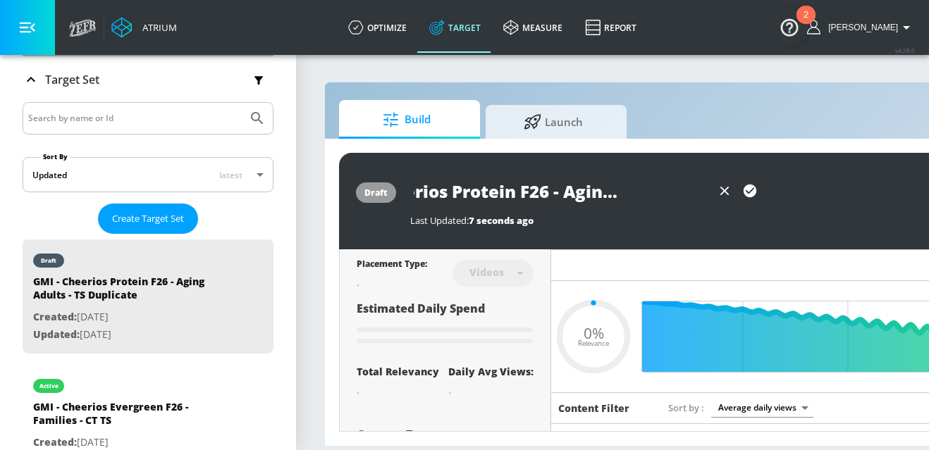
type input "GMI - Cheerios Protein F26 - Aging Adults - CTTS"
type input "0.05"
type input "GMI - Cheerios Protein F26 - Aging Adults - CT TS"
type input "0.05"
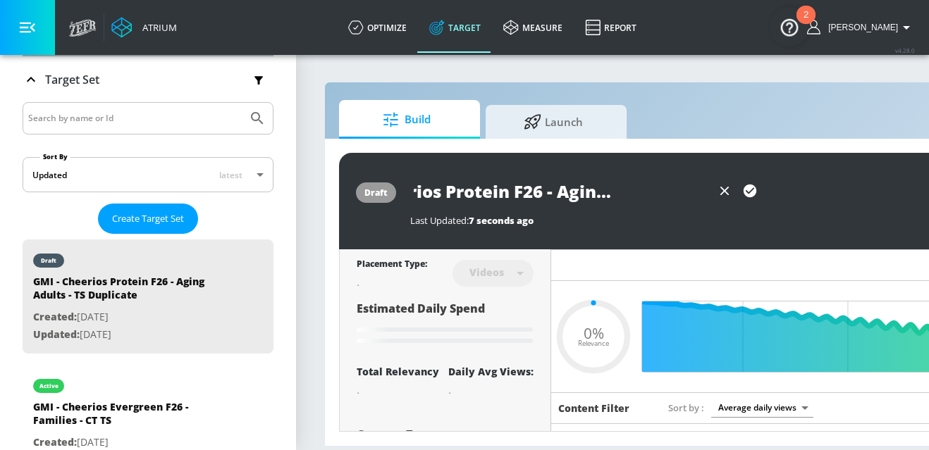
click at [604, 192] on input "GMI - Cheerios Protein F26 - Aging Adults - CT TS" at bounding box center [561, 191] width 302 height 32
type input "GMI - Cheerios Protein F26 - Aging Adults - CT TS"
click at [746, 186] on icon "button" at bounding box center [749, 191] width 13 height 13
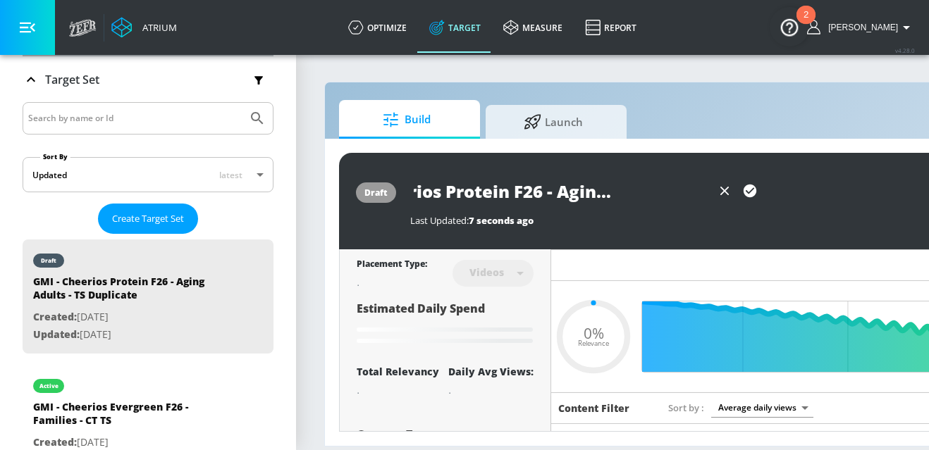
scroll to position [0, 0]
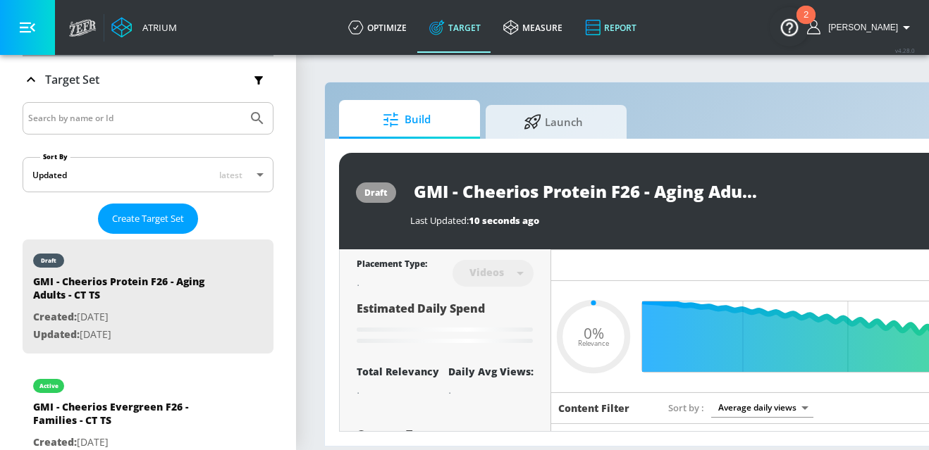
type input "0.05"
type input "GMI - Cheerios Protein F26 - Aging Adults - TS Duplicate"
type input "0.39"
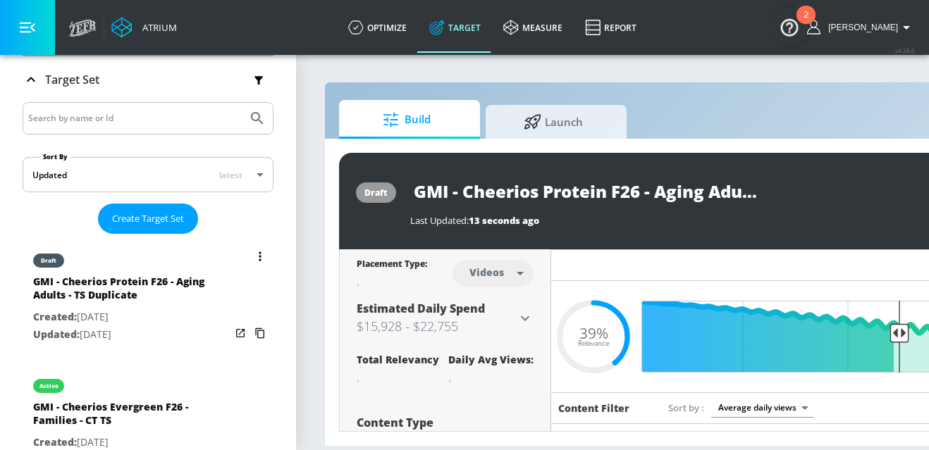
click at [250, 256] on button "list of Target Set" at bounding box center [260, 257] width 20 height 20
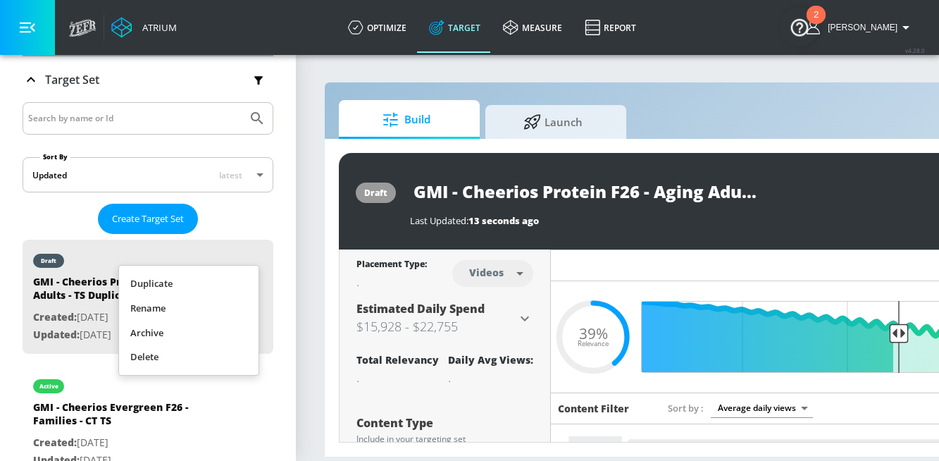
click at [235, 317] on li "Rename" at bounding box center [188, 308] width 139 height 25
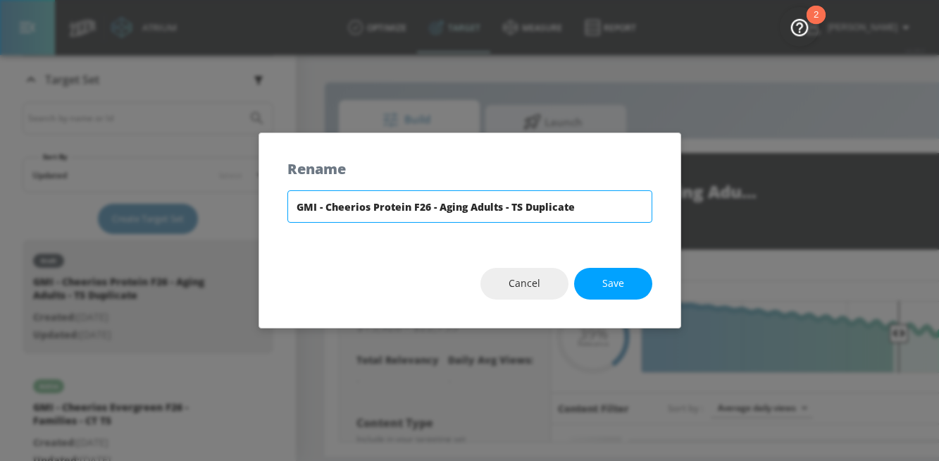
click at [545, 206] on input "GMI - Cheerios Protein F26 - Aging Adults - TS Duplicate" at bounding box center [469, 206] width 365 height 32
click at [511, 204] on input "GMI - Cheerios Protein F26 - Aging Adults - TS" at bounding box center [469, 206] width 365 height 32
click at [559, 216] on input "GMI - Cheerios Protein F26 - Aging Adults - CT TS" at bounding box center [469, 206] width 365 height 32
type input "GMI - Cheerios Protein F26 - Aging Adults - CT TS"
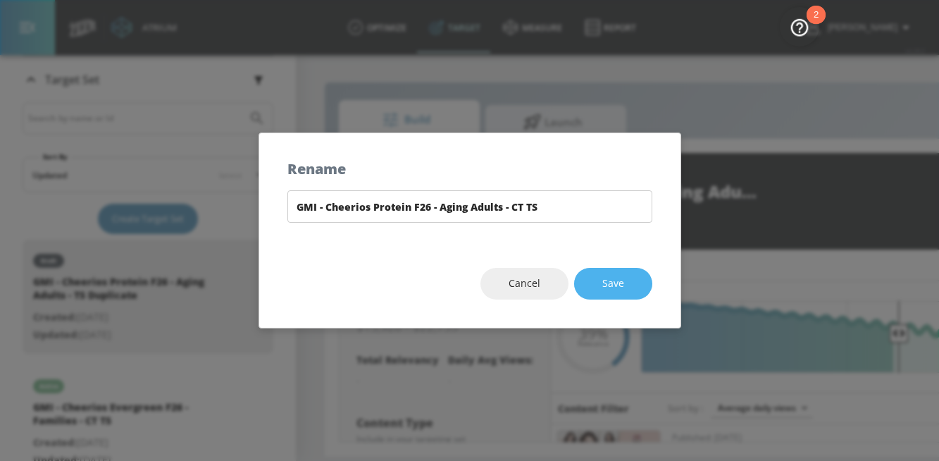
click at [630, 286] on button "Save" at bounding box center [613, 284] width 78 height 32
type input "GMI - Cheerios Protein F26 - Aging Adults - CT TS"
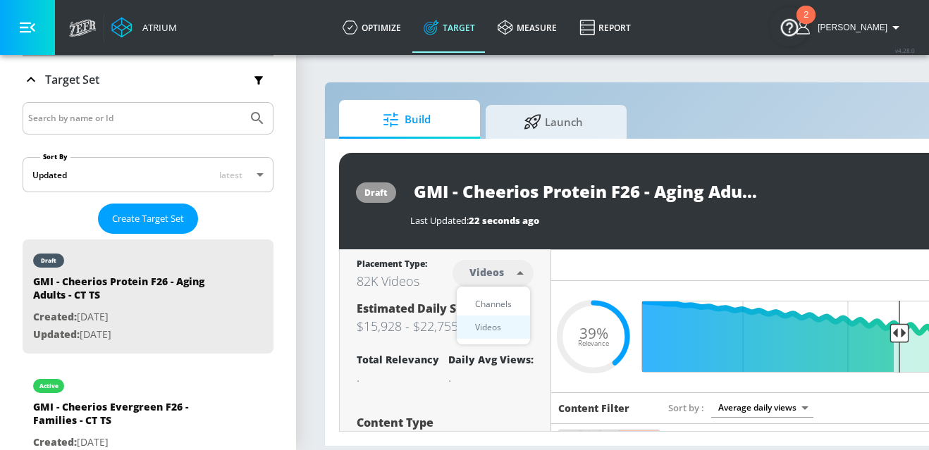
click at [504, 278] on body "Atrium optimize Target measure Report optimize Target measure Report v 4.28.0 E…" at bounding box center [464, 225] width 929 height 450
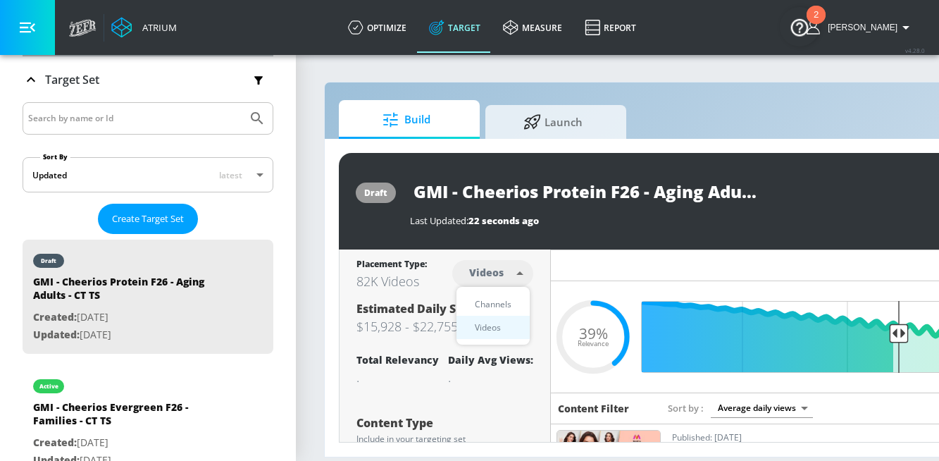
click at [500, 293] on li "Channels" at bounding box center [493, 303] width 73 height 23
type input "channels"
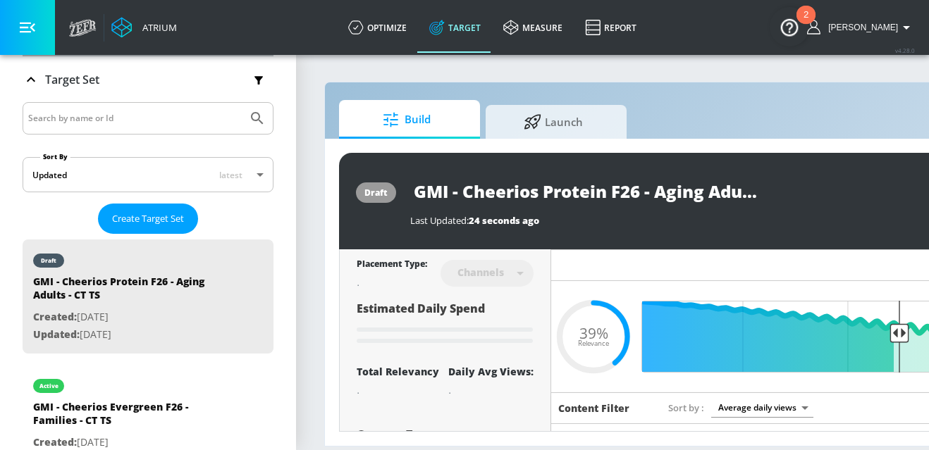
type input "GMI - Cheerios Protein F26 - Aging Adults - TS Duplicate"
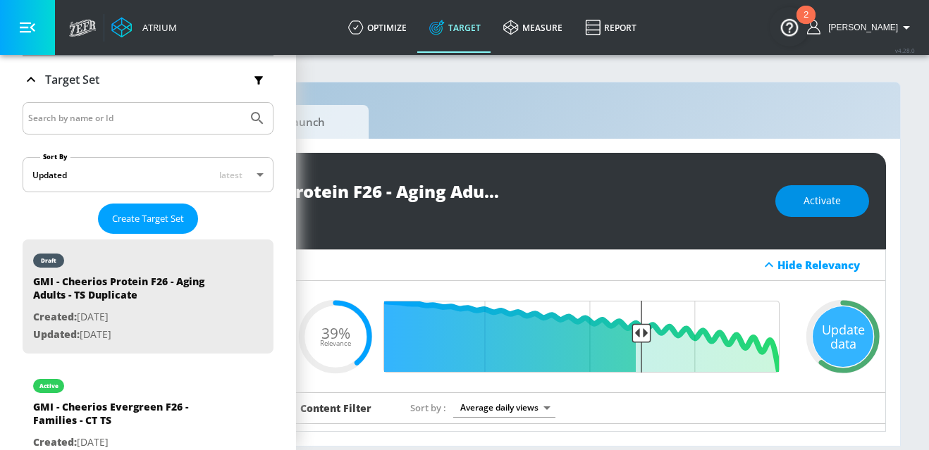
click at [824, 212] on button "Activate" at bounding box center [822, 201] width 94 height 32
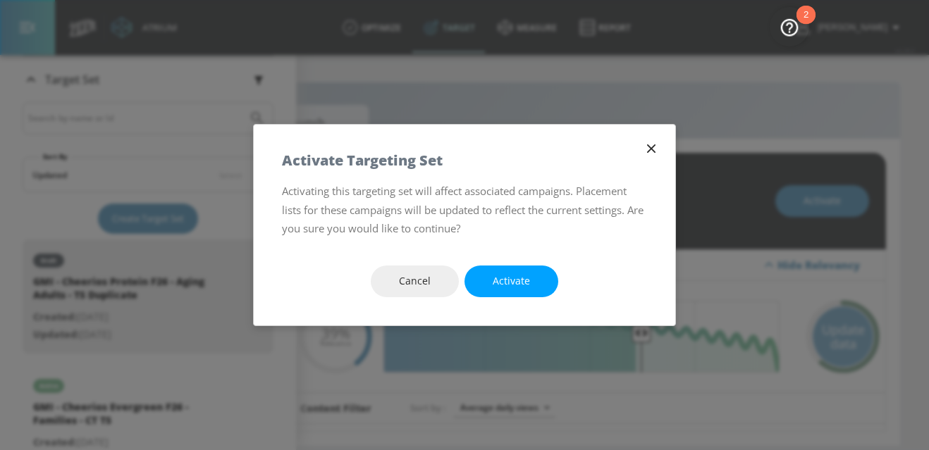
scroll to position [0, 258]
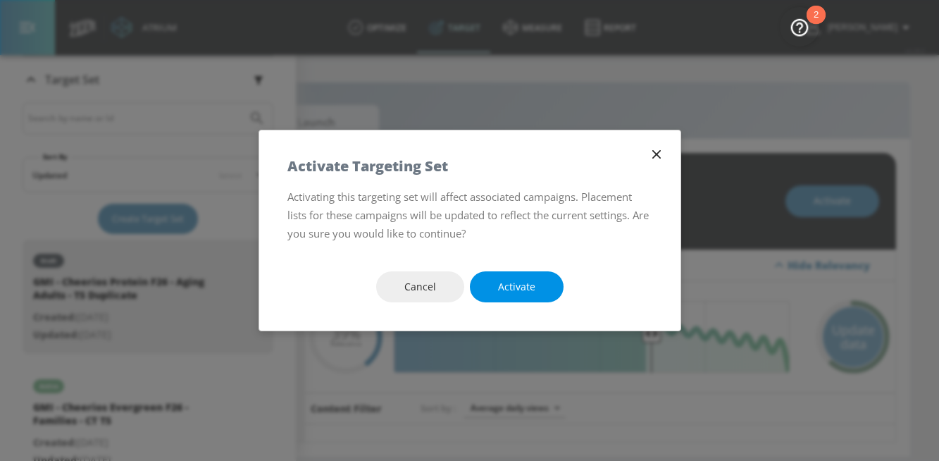
click at [511, 290] on span "Activate" at bounding box center [516, 287] width 37 height 18
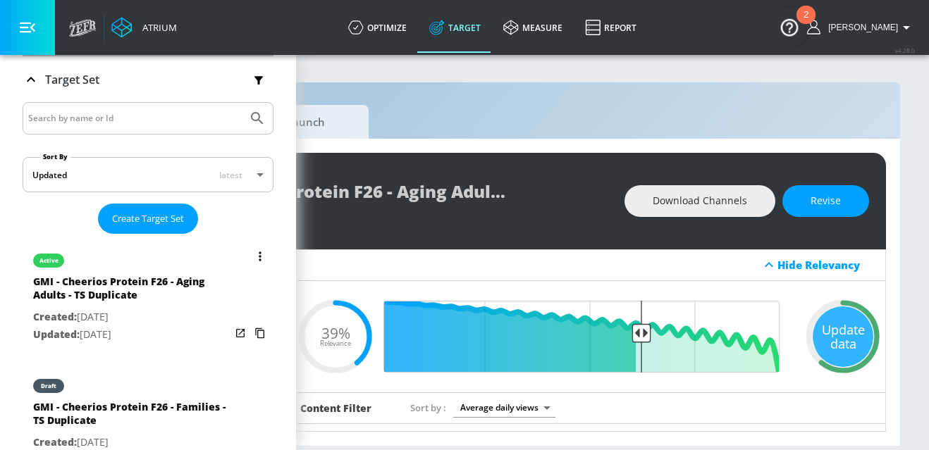
click at [254, 252] on button "list of Target Set" at bounding box center [260, 257] width 20 height 20
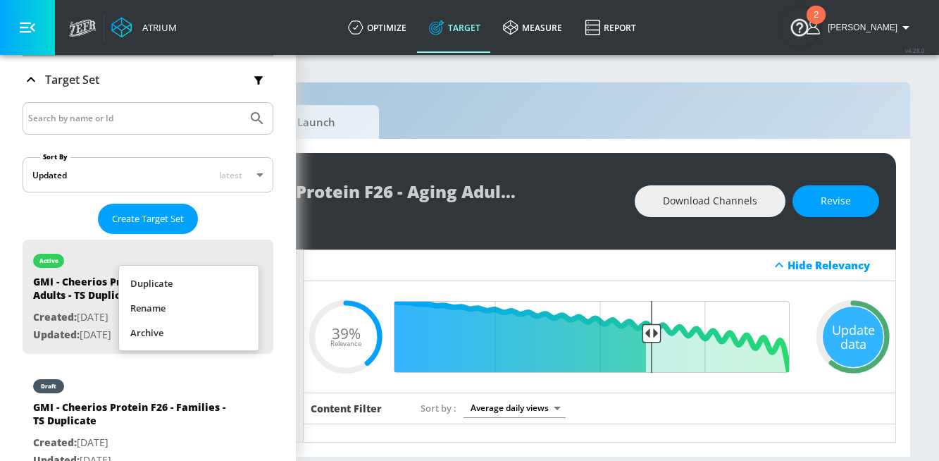
click at [210, 302] on li "Rename" at bounding box center [188, 308] width 139 height 25
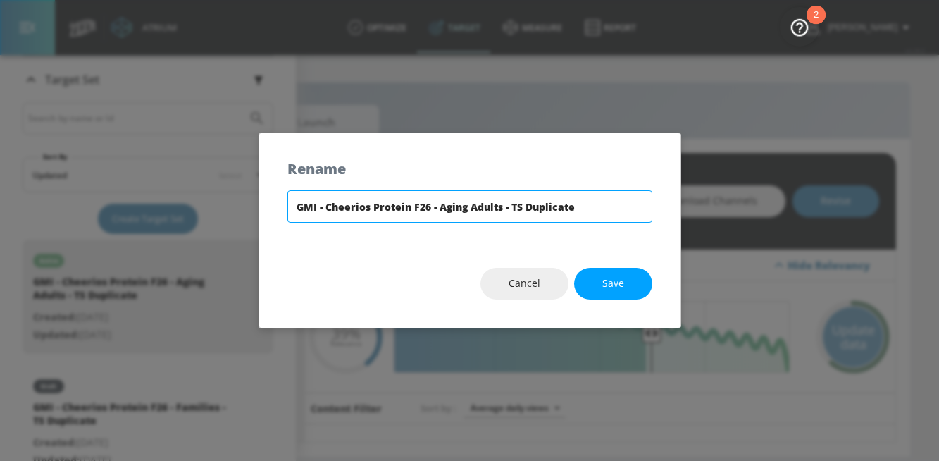
click at [528, 211] on input "GMI - Cheerios Protein F26 - Aging Adults - TS Duplicate" at bounding box center [469, 206] width 365 height 32
click at [511, 206] on input "GMI - Cheerios Protein F26 - Aging Adults - TS" at bounding box center [469, 206] width 365 height 32
click at [512, 206] on input "GMI - Cheerios Protein F26 - Aging Adults - CT TS" at bounding box center [469, 206] width 365 height 32
click at [560, 216] on input "GMI - Cheerios Protein F26 - Aging Adults - CT TS" at bounding box center [469, 206] width 365 height 32
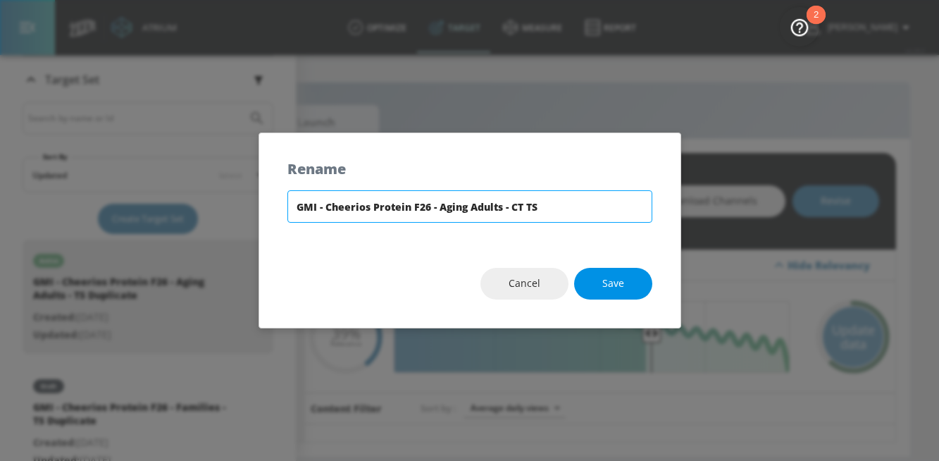
type input "GMI - Cheerios Protein F26 - Aging Adults - CT TS"
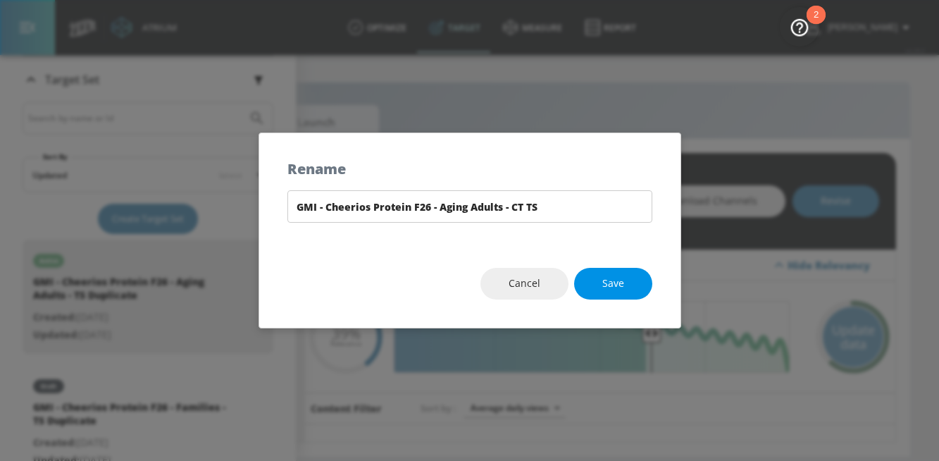
click at [612, 288] on span "Save" at bounding box center [613, 284] width 22 height 18
type input "GMI - Cheerios Protein F26 - Aging Adults - CT TS"
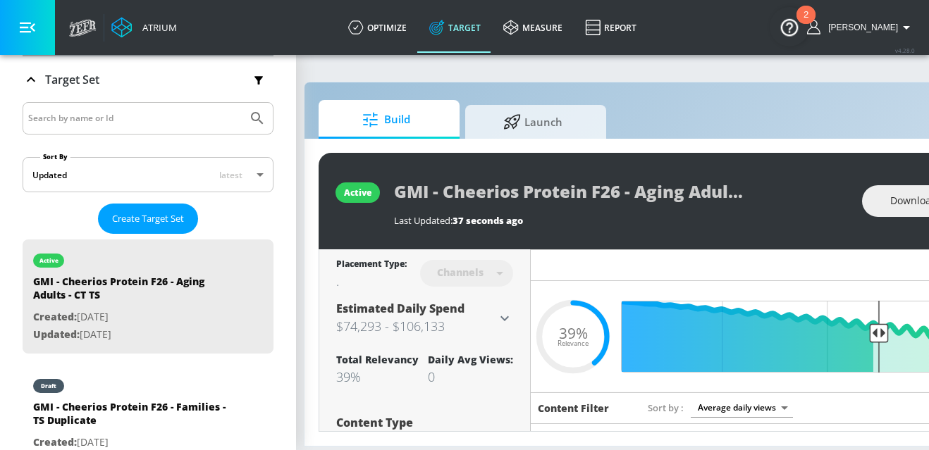
scroll to position [0, 0]
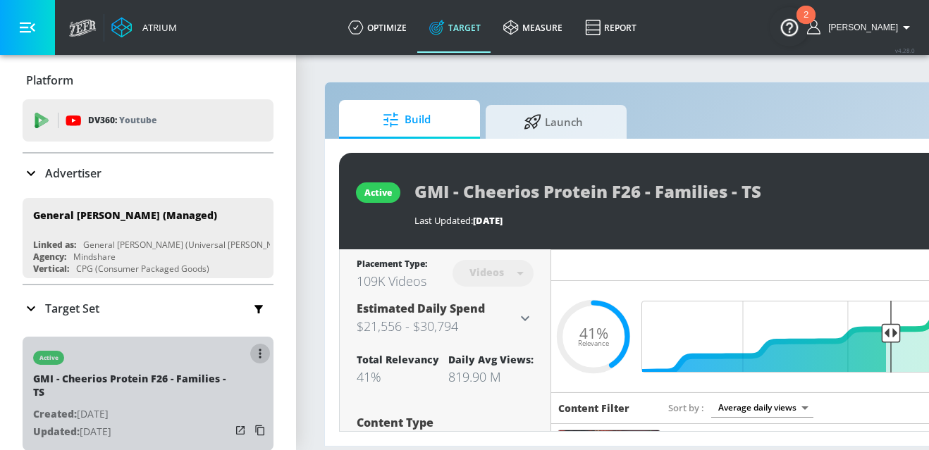
click at [259, 356] on icon "button" at bounding box center [260, 354] width 3 height 10
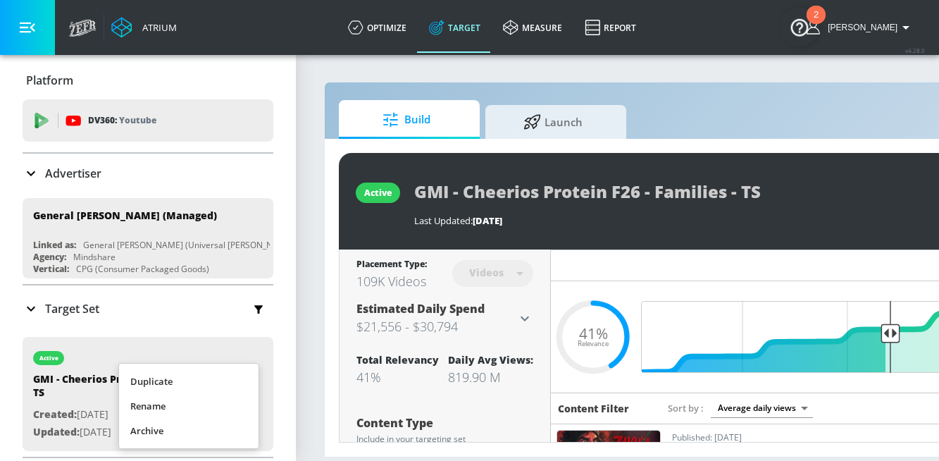
click at [218, 379] on li "Duplicate" at bounding box center [188, 381] width 139 height 25
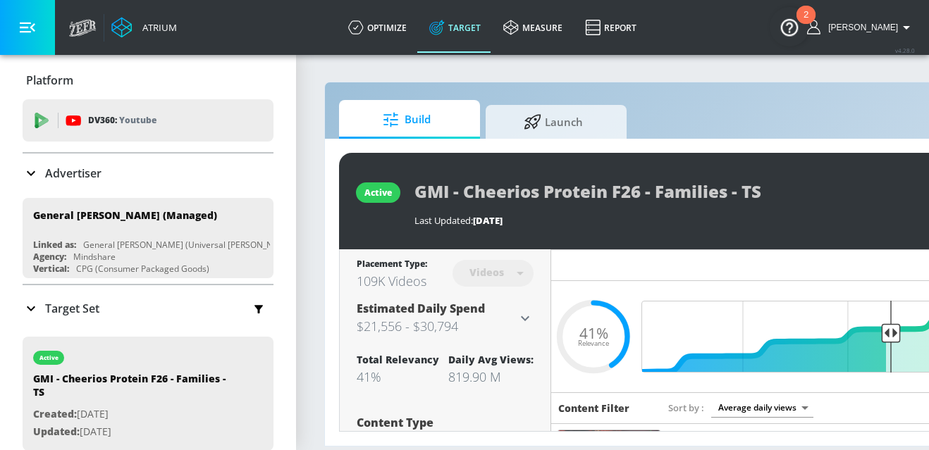
drag, startPoint x: 114, startPoint y: 300, endPoint x: 225, endPoint y: 325, distance: 113.3
click at [114, 300] on div "Target Set" at bounding box center [148, 309] width 251 height 30
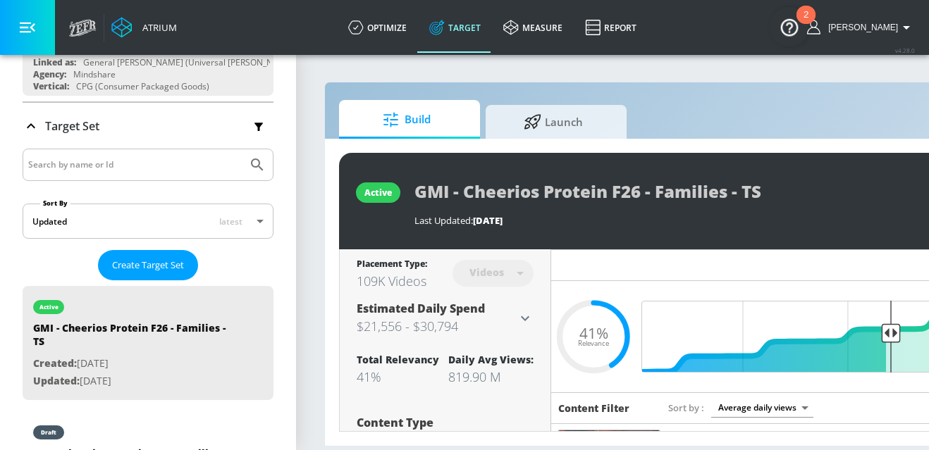
scroll to position [261, 0]
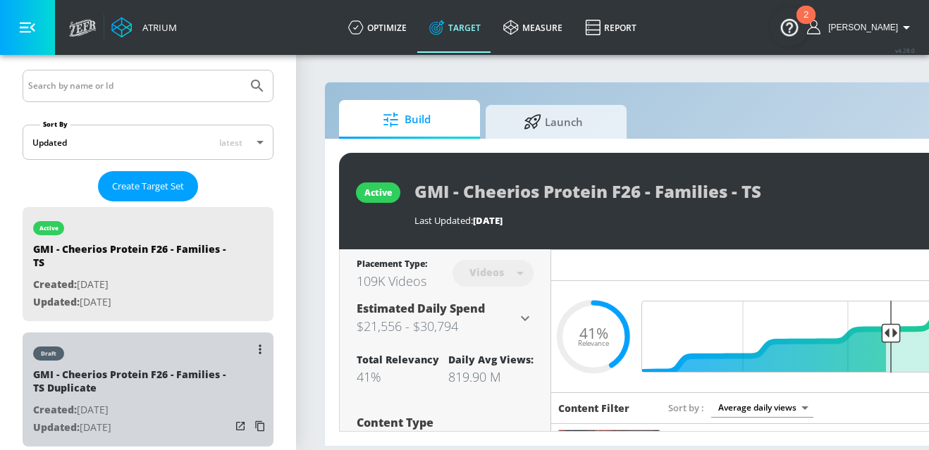
drag, startPoint x: 175, startPoint y: 381, endPoint x: 743, endPoint y: 323, distance: 570.8
click at [175, 381] on div "GMI - Cheerios Protein F26 - Families - TS Duplicate" at bounding box center [131, 385] width 197 height 34
type input "GMI - Cheerios Protein F26 - Families - TS Duplicate"
type input "0.05"
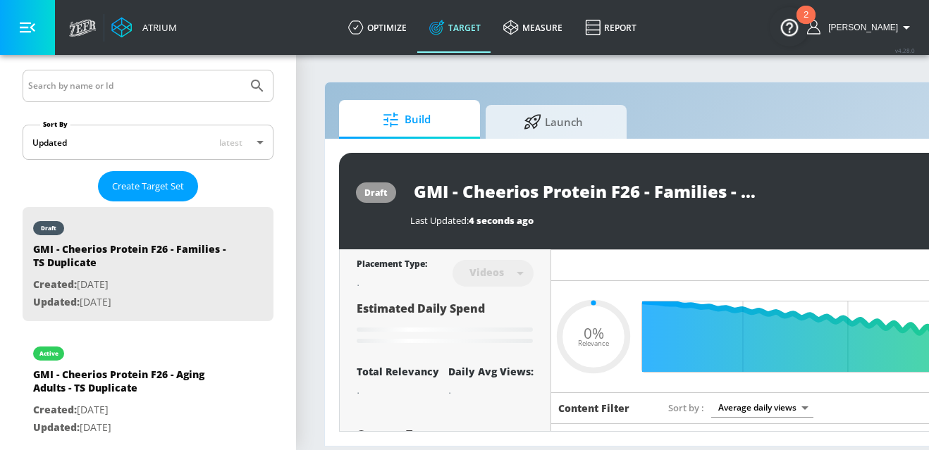
click at [724, 192] on input "GMI - Cheerios Protein F26 - Families - TS Duplicate" at bounding box center [586, 191] width 352 height 32
click at [742, 185] on input "GMI - Cheerios Protein F26 - Families - TS Duplicate" at bounding box center [586, 191] width 352 height 32
click at [741, 185] on input "GMI - Cheerios Protein F26 - Families - TS Duplicate" at bounding box center [586, 191] width 352 height 32
type input "GMI - Cheerios Protein F26 - Families - TS"
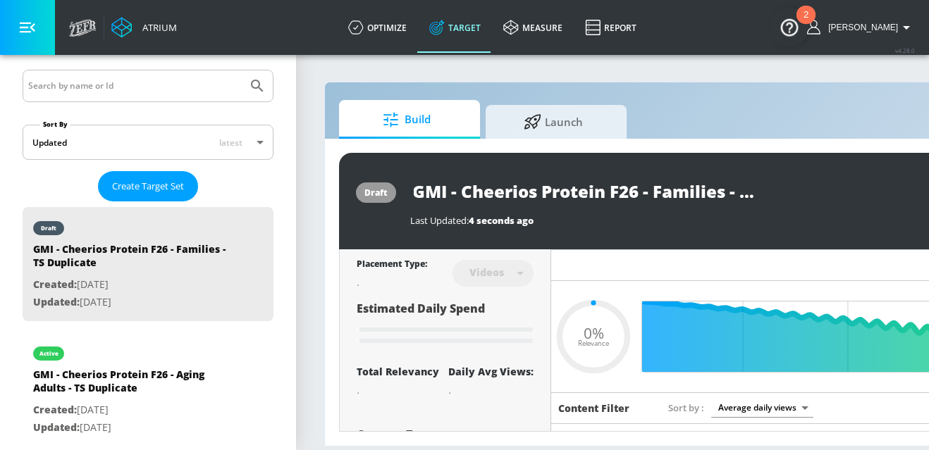
scroll to position [0, 53]
click at [690, 185] on input "GMI - Cheerios Protein F26 - Families - TS" at bounding box center [561, 191] width 302 height 32
type input "0.41"
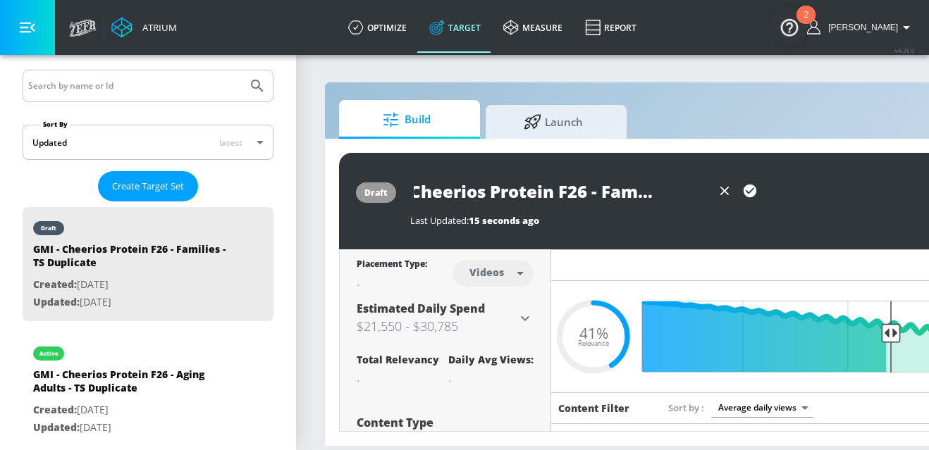
scroll to position [0, 58]
click at [655, 190] on input "GMI - Cheerios Protein F26 - Families - CT TS" at bounding box center [561, 191] width 302 height 32
type input "GMI - Cheerios Protein F26 - Families - CT TS"
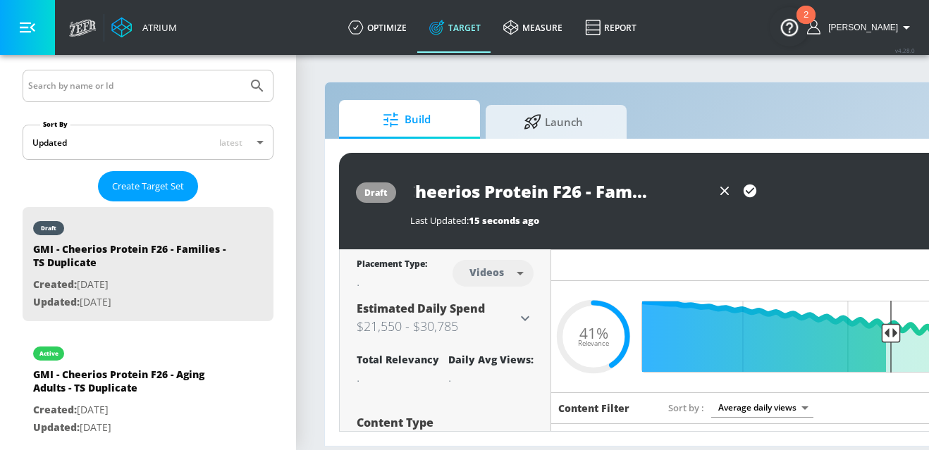
click at [740, 193] on button "button" at bounding box center [749, 190] width 25 height 25
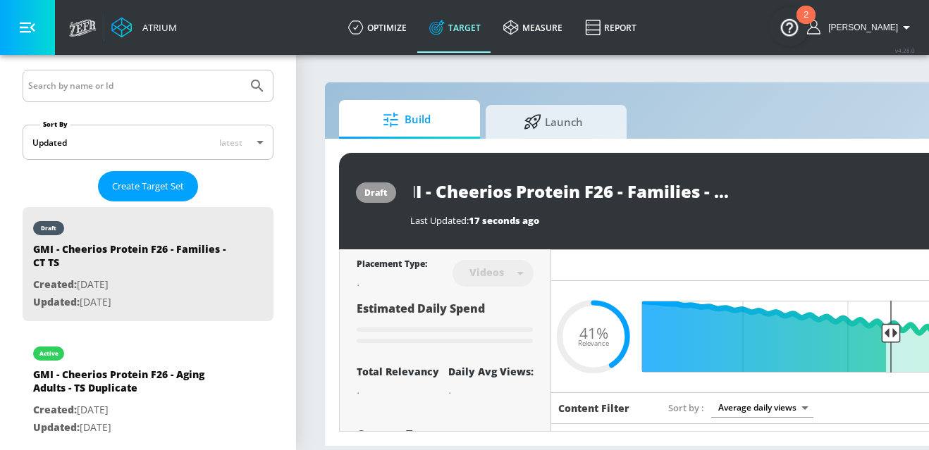
scroll to position [0, 0]
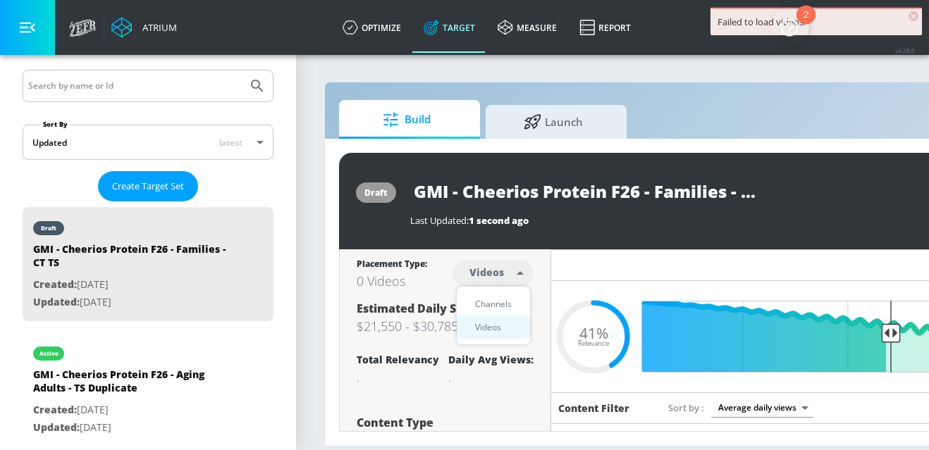
click at [493, 271] on body "Failed to load videos. × Atrium optimize Target measure Report optimize Target …" at bounding box center [464, 225] width 929 height 450
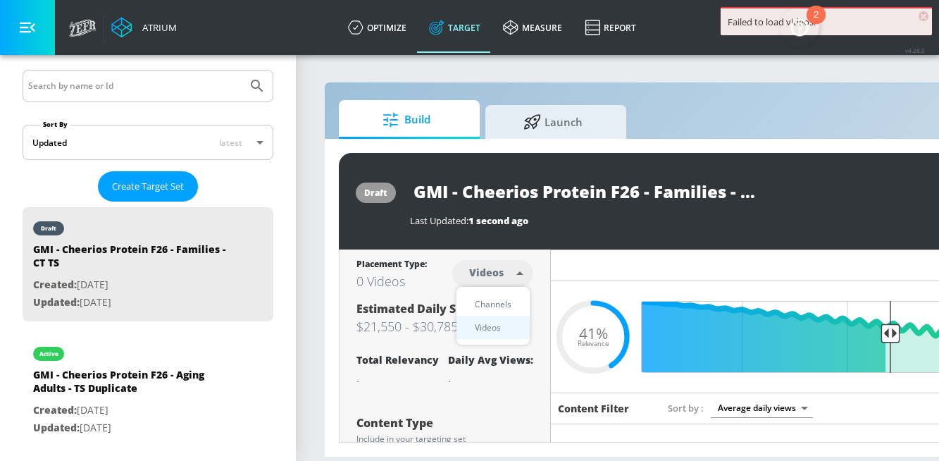
click at [465, 307] on li "Channels" at bounding box center [493, 303] width 73 height 23
type input "channels"
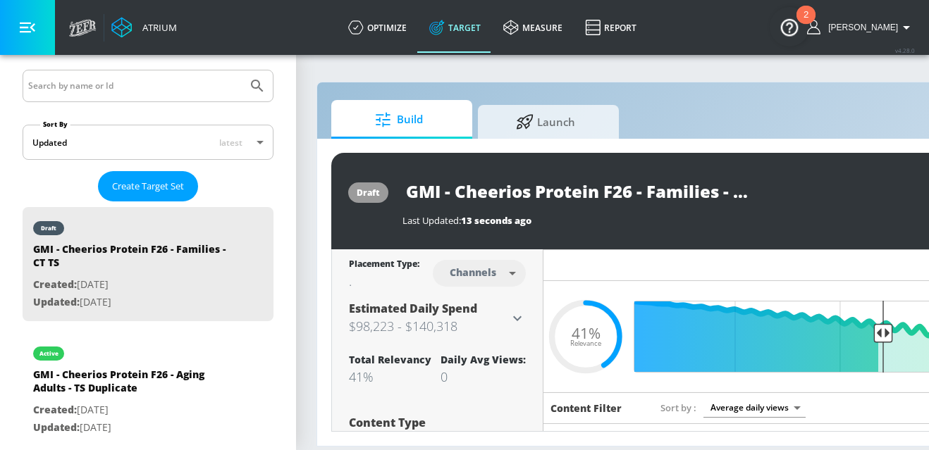
scroll to position [0, 268]
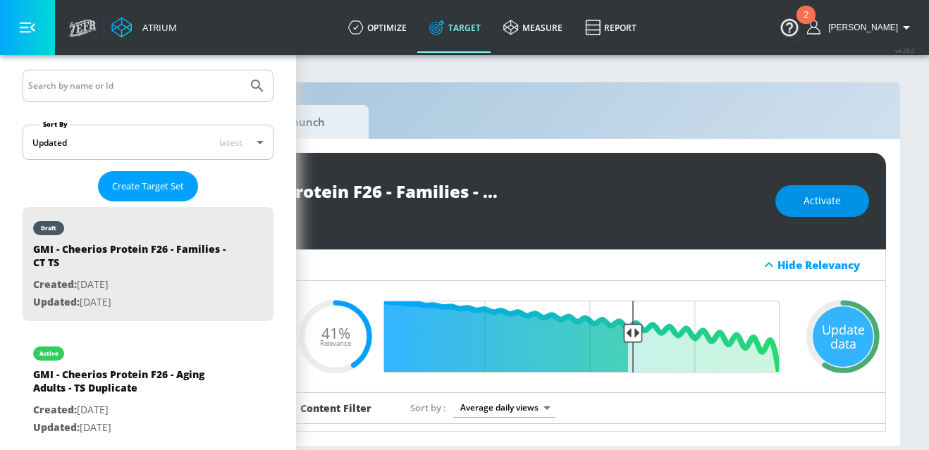
click at [837, 194] on span "Activate" at bounding box center [821, 201] width 37 height 18
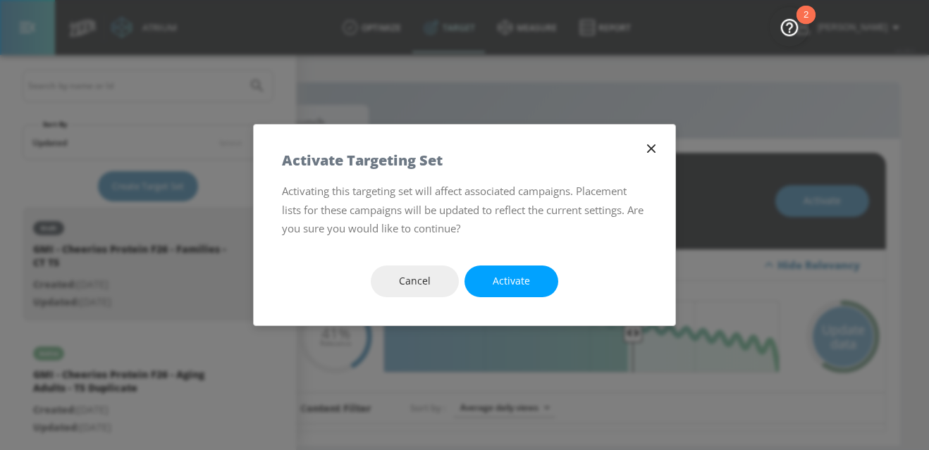
scroll to position [0, 258]
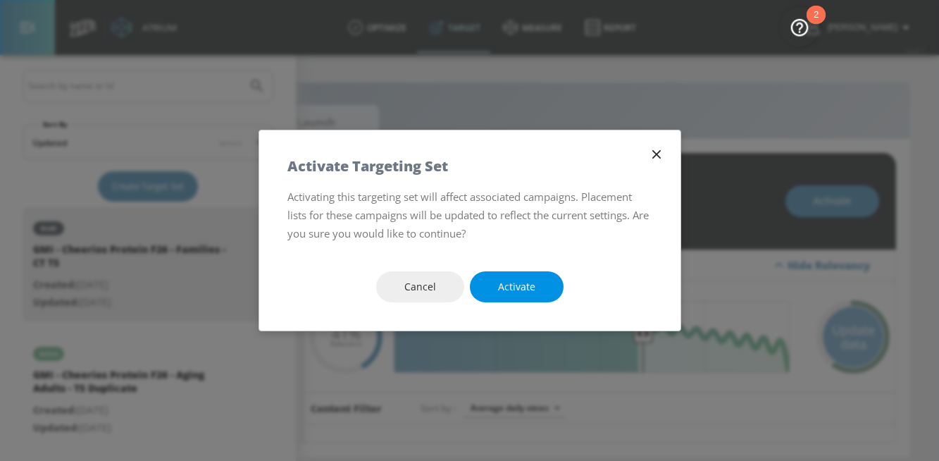
click at [500, 286] on span "Activate" at bounding box center [516, 287] width 37 height 18
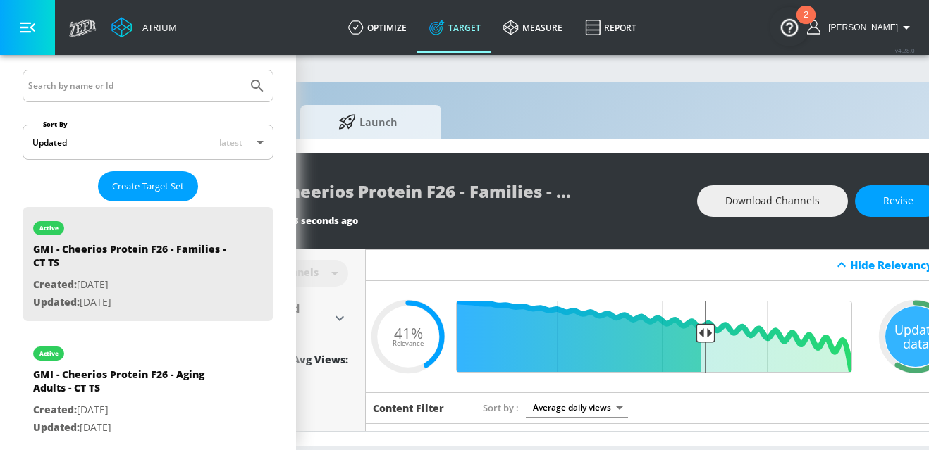
scroll to position [0, 0]
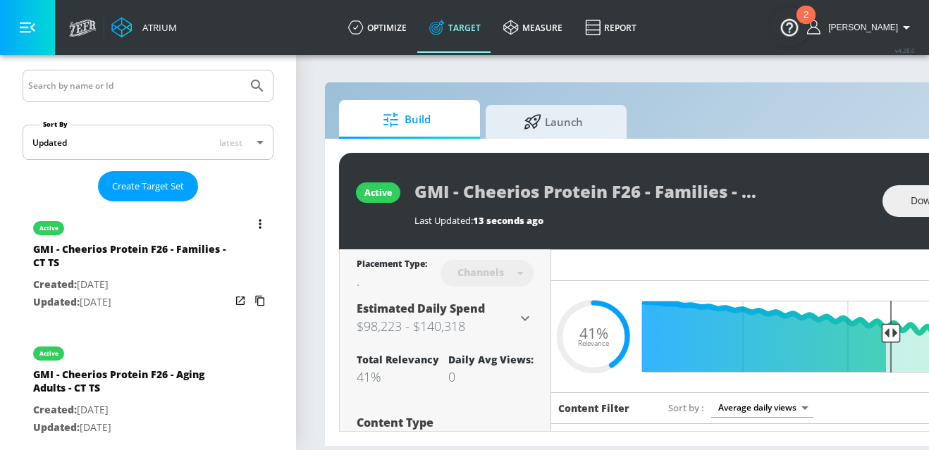
click at [259, 223] on icon "list of Target Set" at bounding box center [260, 223] width 2 height 9
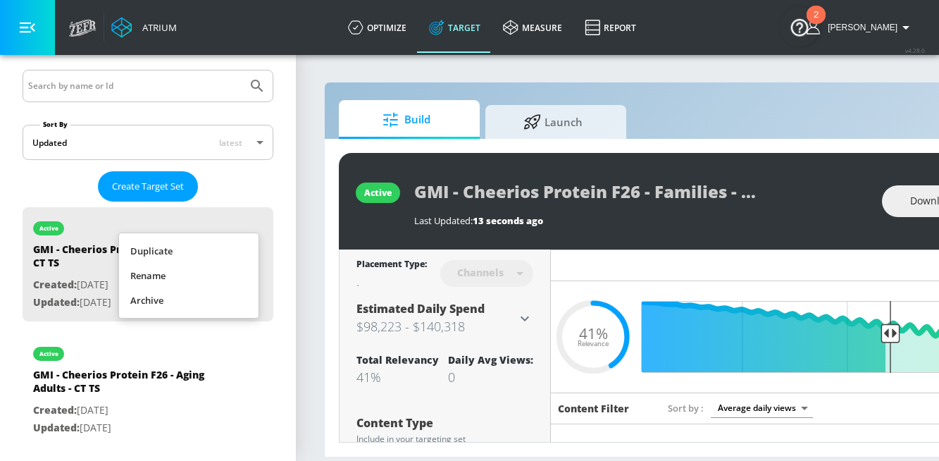
click at [230, 270] on li "Rename" at bounding box center [188, 275] width 139 height 25
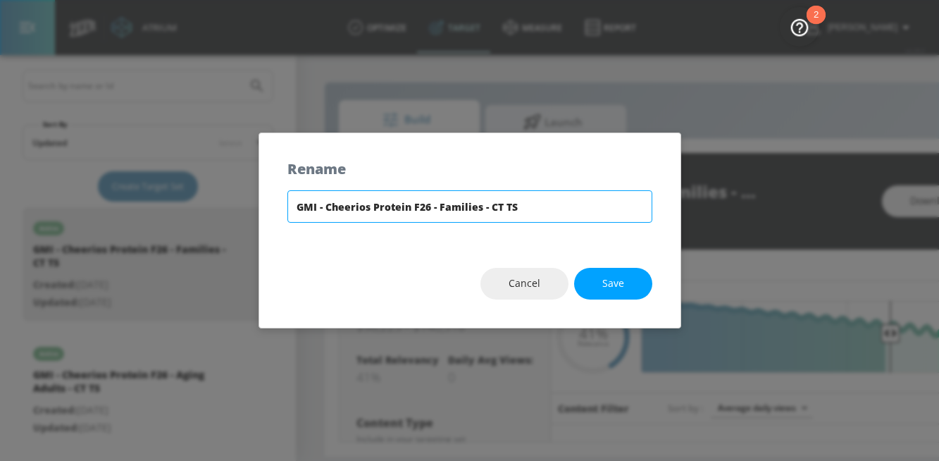
click at [438, 201] on input "GMI - Cheerios Protein F26 - Families - CT TS" at bounding box center [469, 206] width 365 height 32
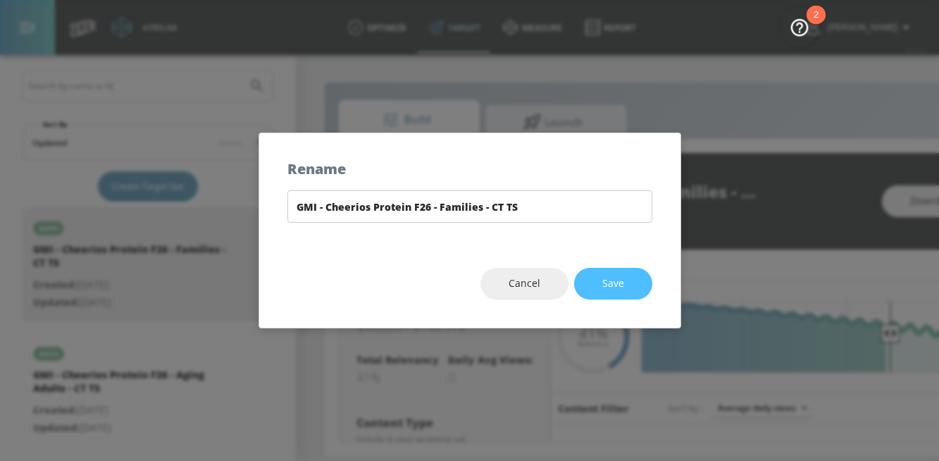
click at [598, 273] on button "Save" at bounding box center [613, 284] width 78 height 32
